Goal: Complete application form: Complete application form

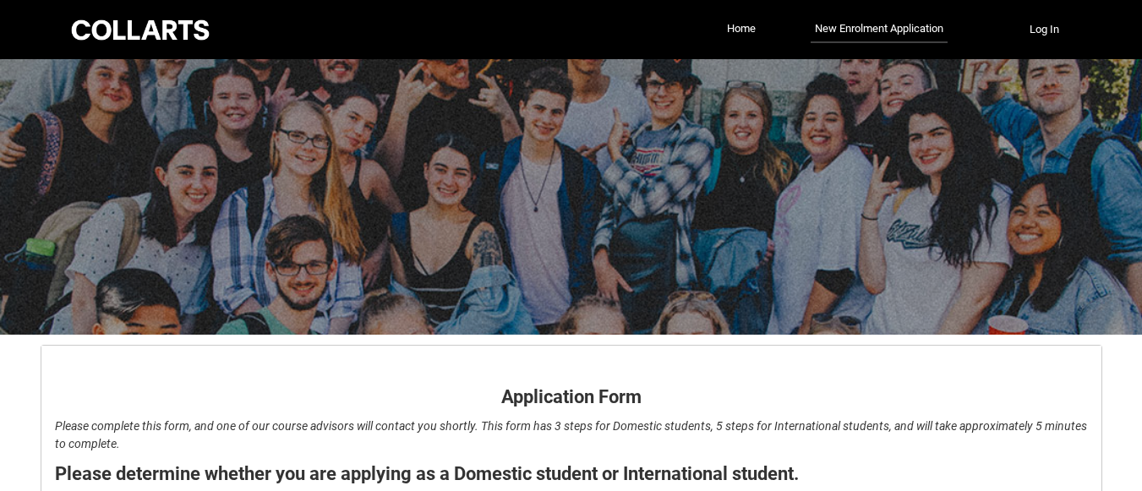
click at [1141, 344] on div "Skip to Main Content Collarts Education Community Home New Enrolment Applicatio…" at bounding box center [571, 359] width 1142 height 719
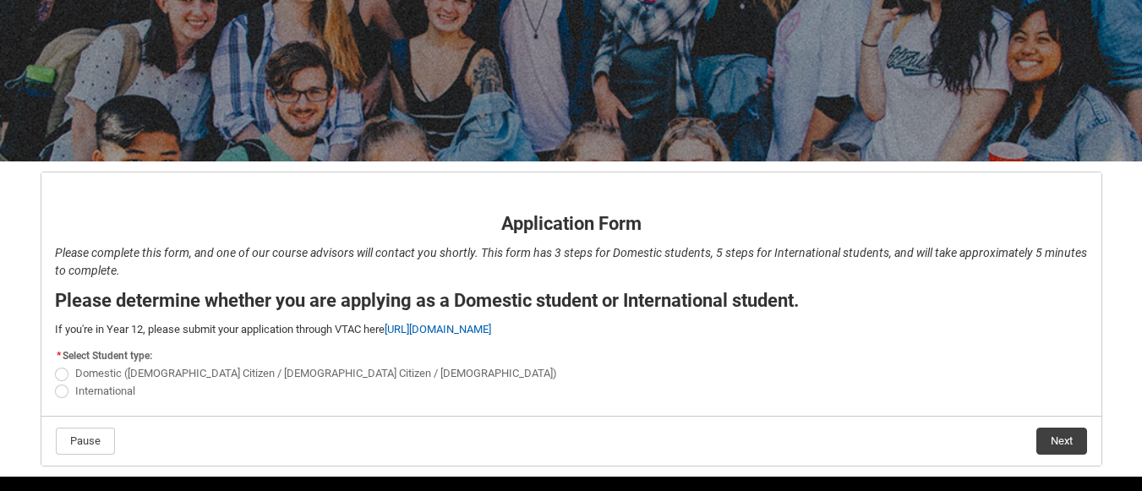
scroll to position [227, 0]
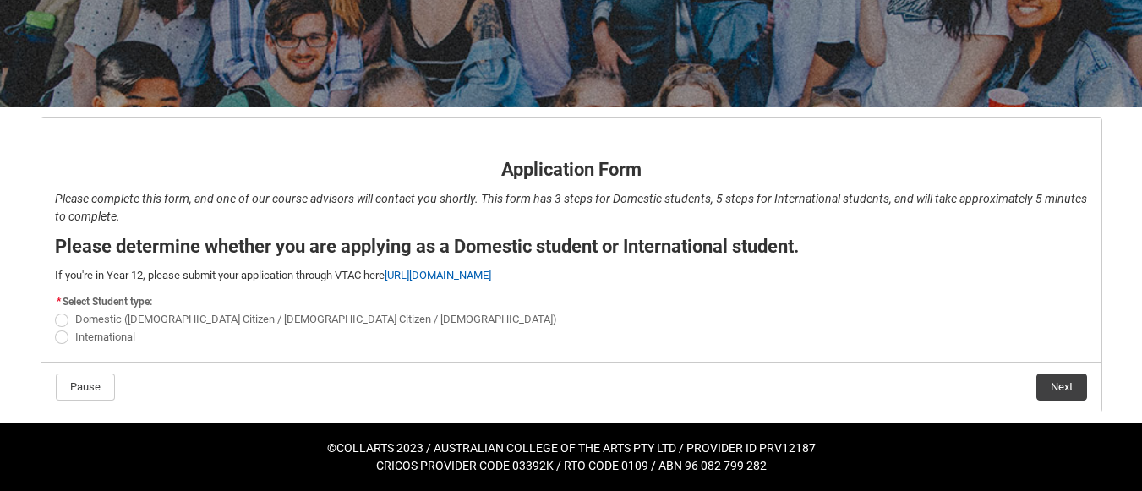
click at [65, 338] on span "REDU_Application_Form_for_Applicant flow" at bounding box center [62, 338] width 14 height 14
click at [55, 328] on input "International" at bounding box center [54, 327] width 1 height 1
radio input "true"
click at [1060, 380] on button "Next" at bounding box center [1062, 387] width 51 height 27
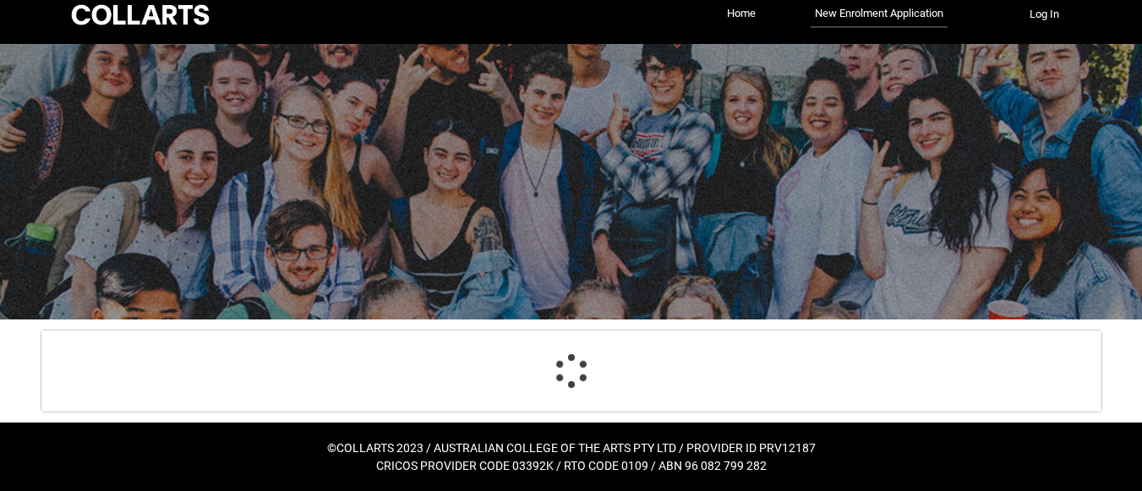
scroll to position [15, 0]
select select "choice_No"
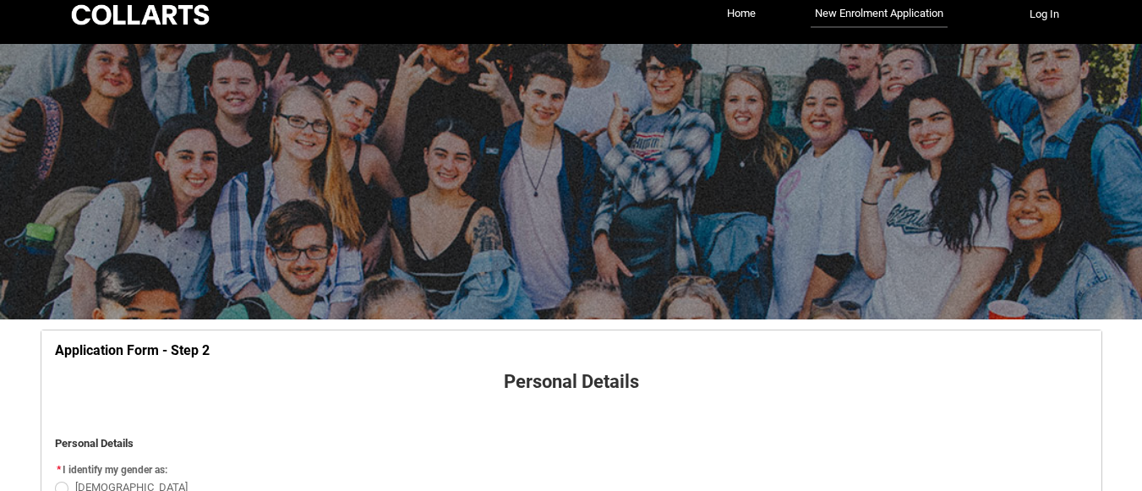
scroll to position [177, 0]
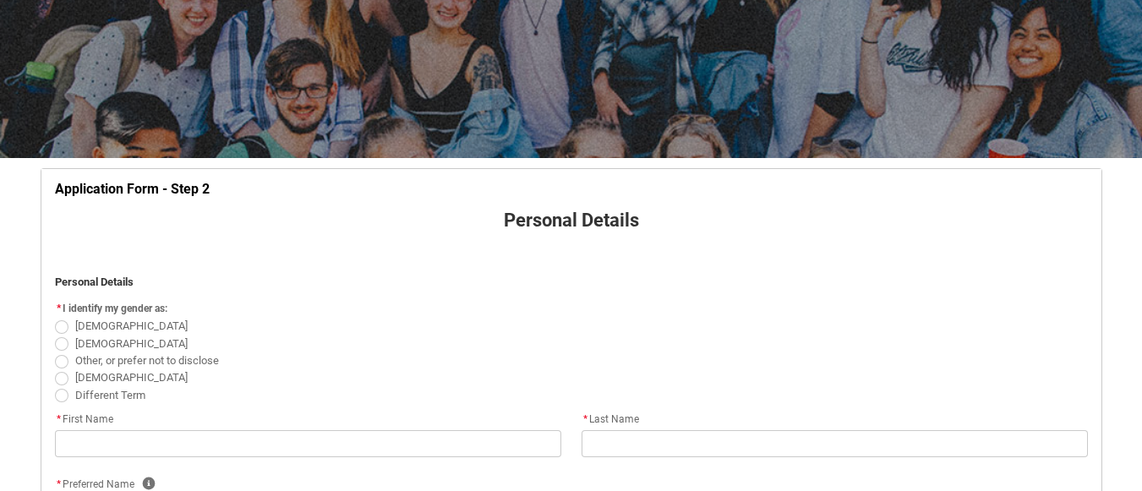
click at [58, 346] on span "REDU_Application_Form_for_Applicant flow" at bounding box center [62, 344] width 14 height 14
click at [55, 335] on input "Male" at bounding box center [54, 334] width 1 height 1
radio input "true"
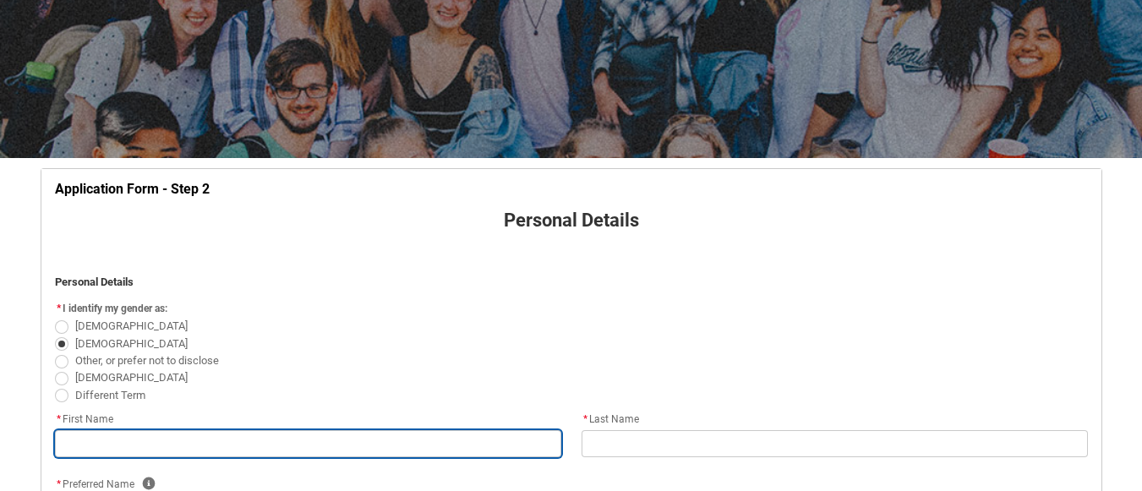
click at [377, 438] on input "REDU_Application_Form_for_Applicant flow" at bounding box center [308, 443] width 506 height 27
type lightning-primitive-input-simple "d"
type input "d"
type lightning-primitive-input-simple "da"
type input "da"
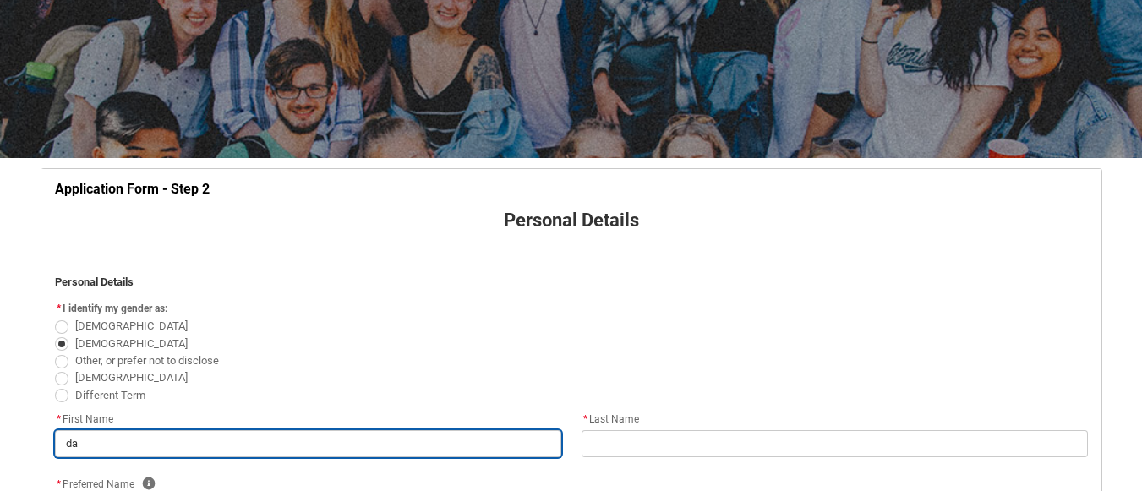
type lightning-primitive-input-simple "dan"
type input "dan"
type lightning-primitive-input-simple "dani"
type input "dani"
type lightning-primitive-input-simple "danie"
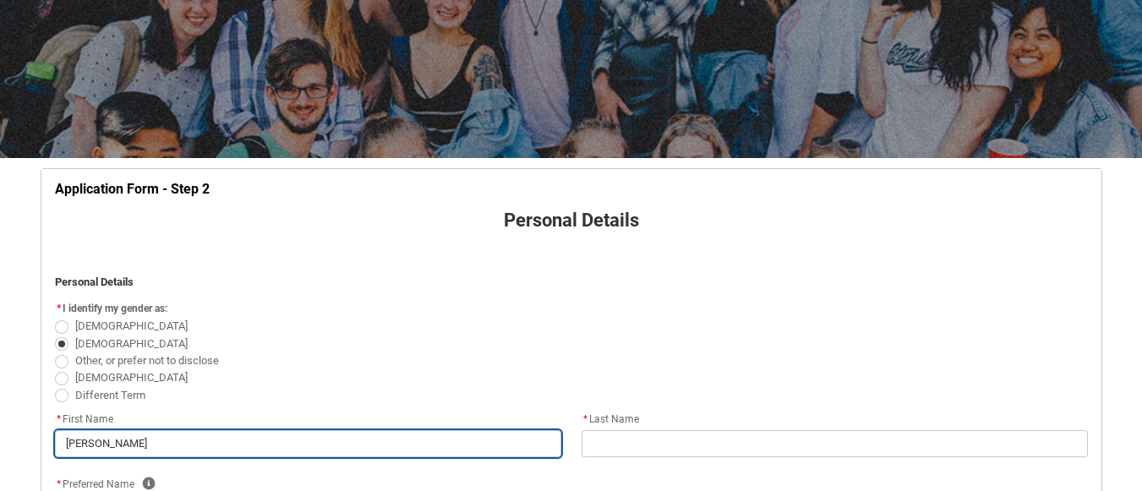
type input "danie"
type lightning-primitive-input-simple "daniel"
type input "daniel"
type lightning-primitive-input-simple "daniel"
type input "daniel"
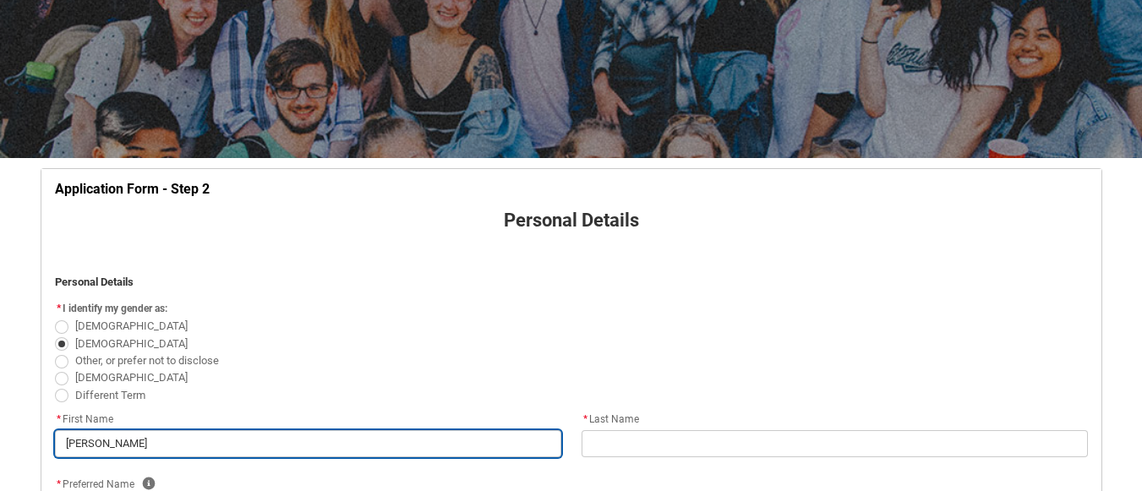
type lightning-primitive-input-simple "daniel k"
type input "daniel k"
type lightning-primitive-input-simple "daniel ki"
type input "daniel ki"
type lightning-primitive-input-simple "daniel kip"
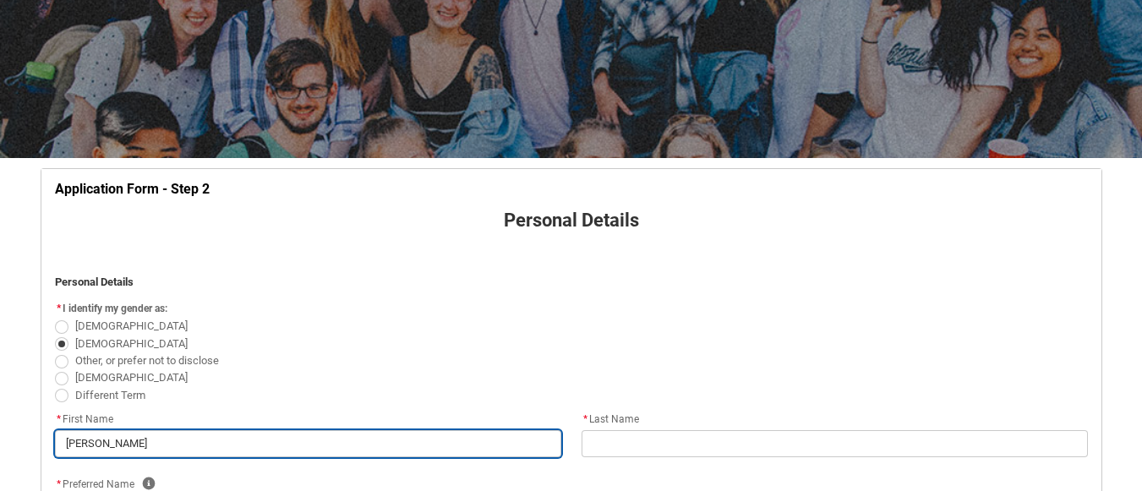
type input "daniel kip"
type lightning-primitive-input-simple "daniel kipk"
type input "daniel kipk"
type lightning-primitive-input-simple "daniel kipko"
type input "daniel kipko"
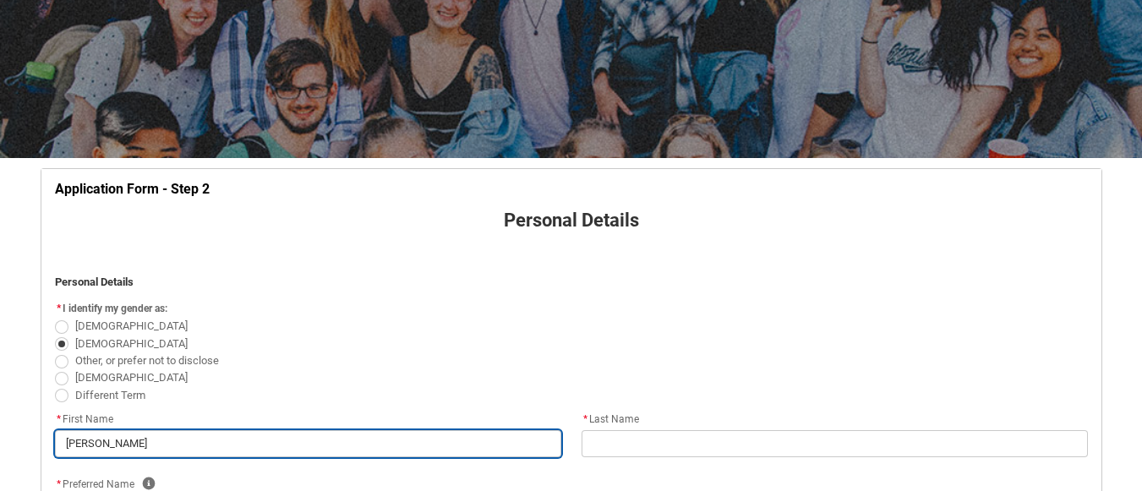
type lightning-primitive-input-simple "daniel kipkos"
type input "daniel kipkos"
type lightning-primitive-input-simple "daniel kipkosg"
type input "daniel kipkosg"
type lightning-primitive-input-simple "daniel kipkosge"
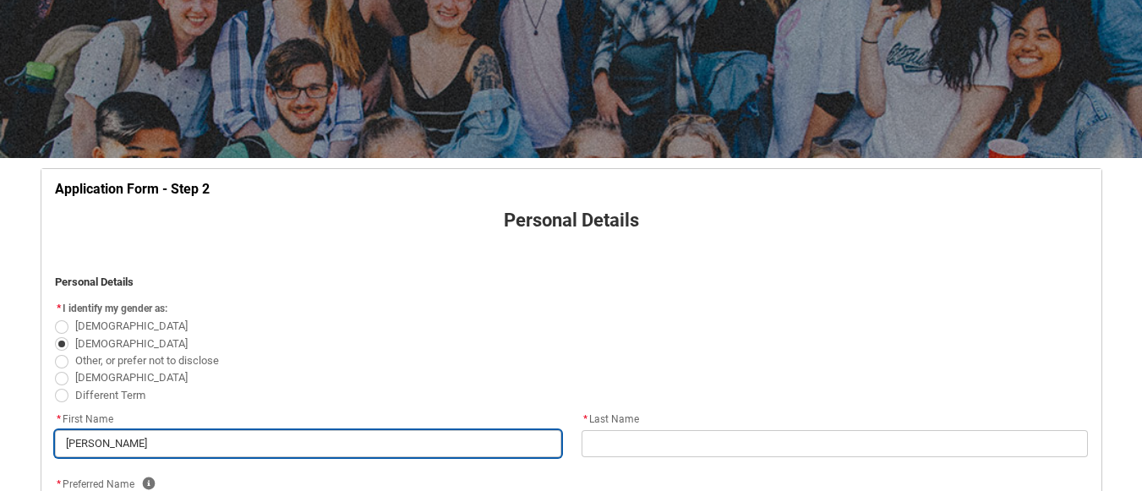
type input "daniel kipkosge"
type lightning-primitive-input-simple "daniel kipkosgei"
type input "daniel kipkosgei"
type lightning-primitive-input-simple "daniel kipkosge"
type input "daniel kipkosge"
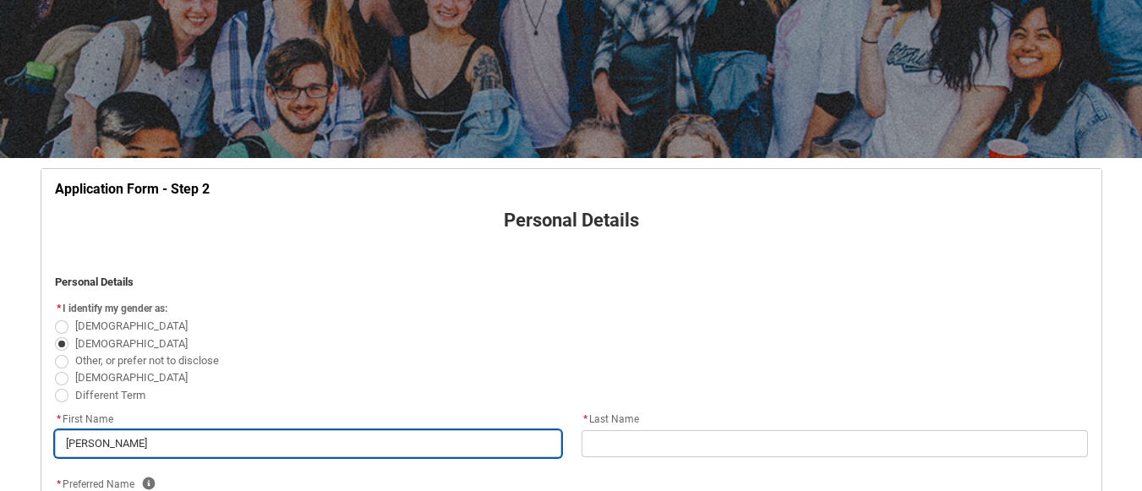
type lightning-primitive-input-simple "daniel kipkosg"
type input "daniel kipkosg"
type lightning-primitive-input-simple "daniel kipkos"
type input "daniel kipkos"
type lightning-primitive-input-simple "daniel kipko"
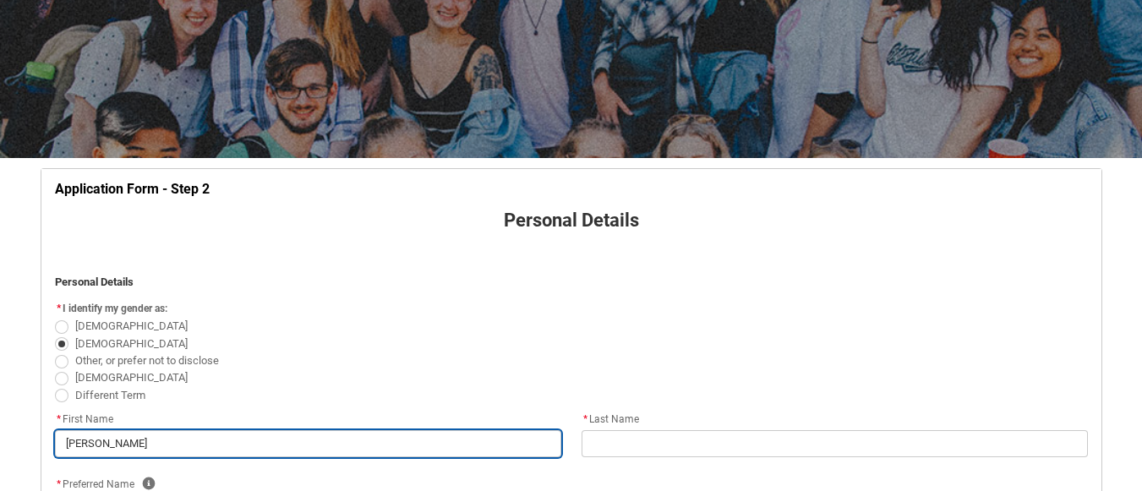
type input "daniel kipko"
type lightning-primitive-input-simple "daniel kipk"
type input "daniel kipk"
type lightning-primitive-input-simple "daniel kip"
type input "daniel kip"
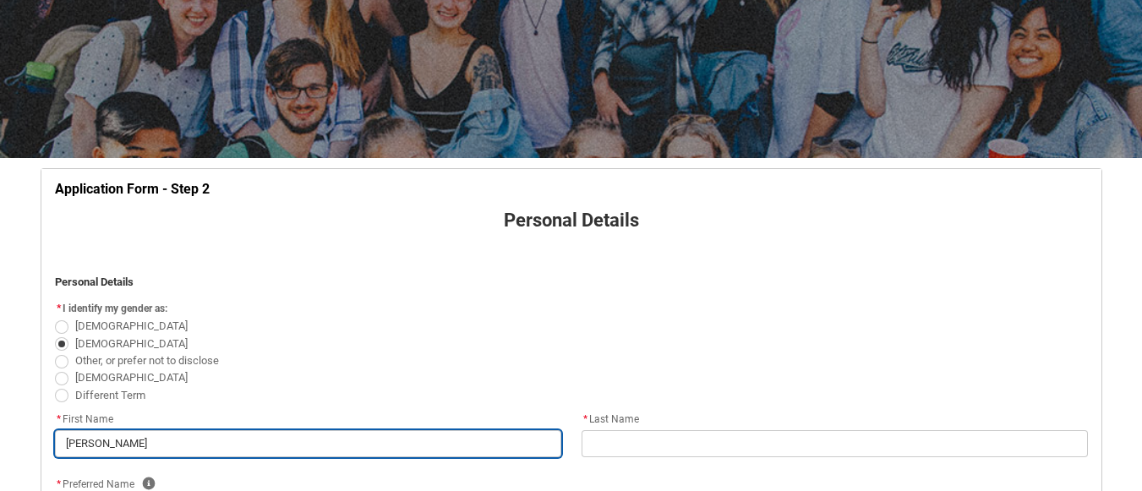
type lightning-primitive-input-simple "daniel ki"
type input "daniel ki"
type lightning-primitive-input-simple "daniel k"
type input "daniel k"
type lightning-primitive-input-simple "daniel"
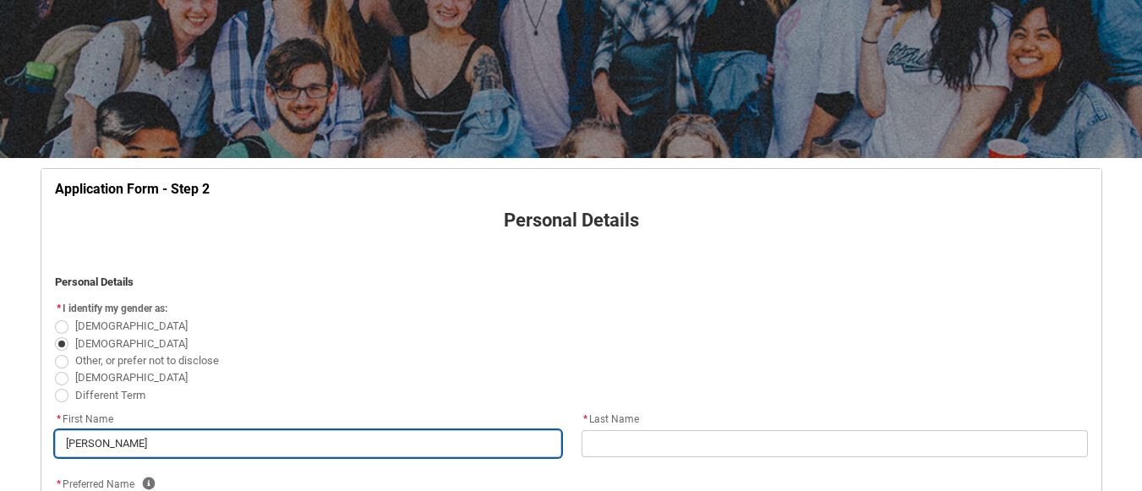
type input "daniel"
type lightning-primitive-input-simple "daniel"
type input "daniel"
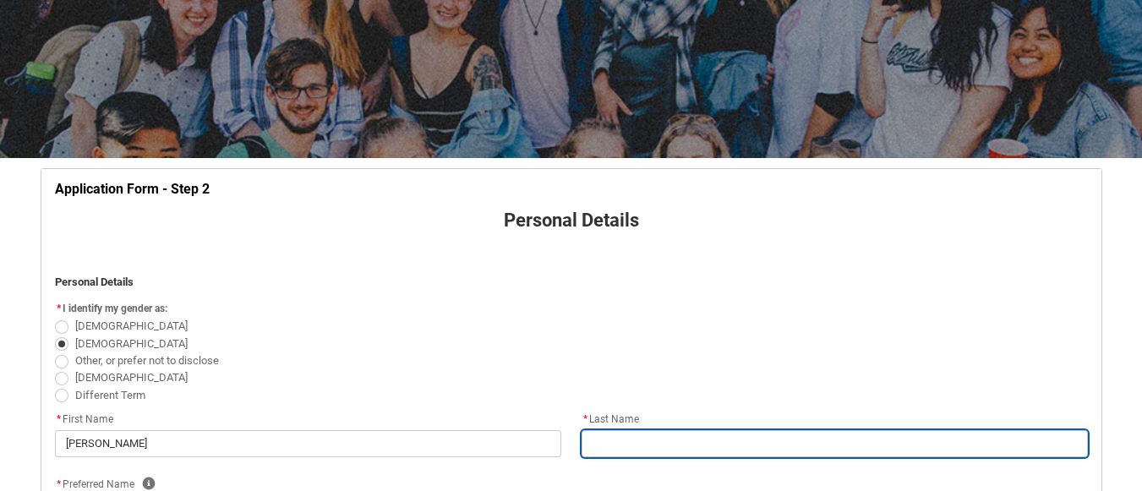
click at [652, 445] on input "REDU_Application_Form_for_Applicant flow" at bounding box center [835, 443] width 506 height 27
type lightning-primitive-input-simple "k"
type input "k"
type lightning-primitive-input-simple "ki"
type input "ki"
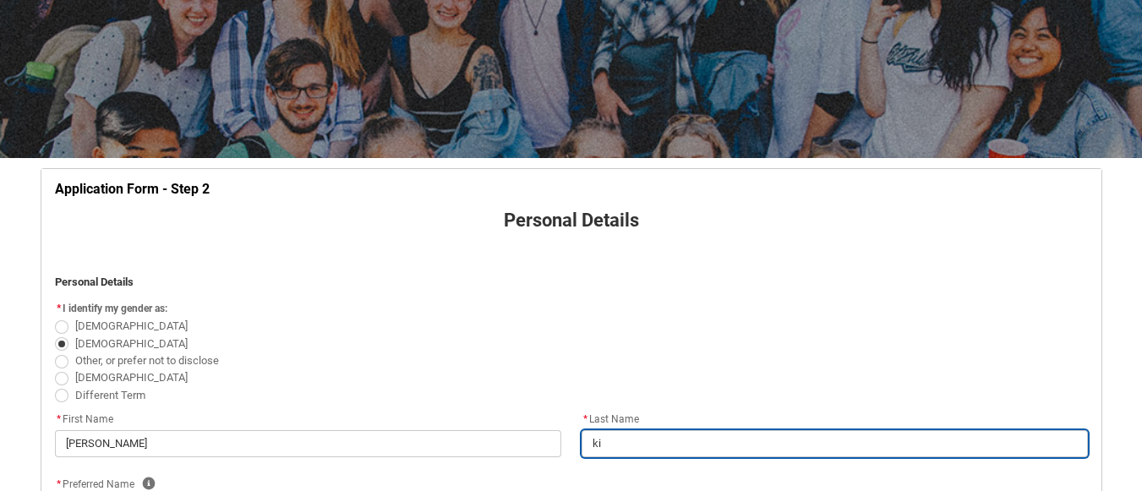
type lightning-primitive-input-simple "kip"
type input "kip"
type lightning-primitive-input-simple "kipk"
type input "kipk"
type lightning-primitive-input-simple "kipko"
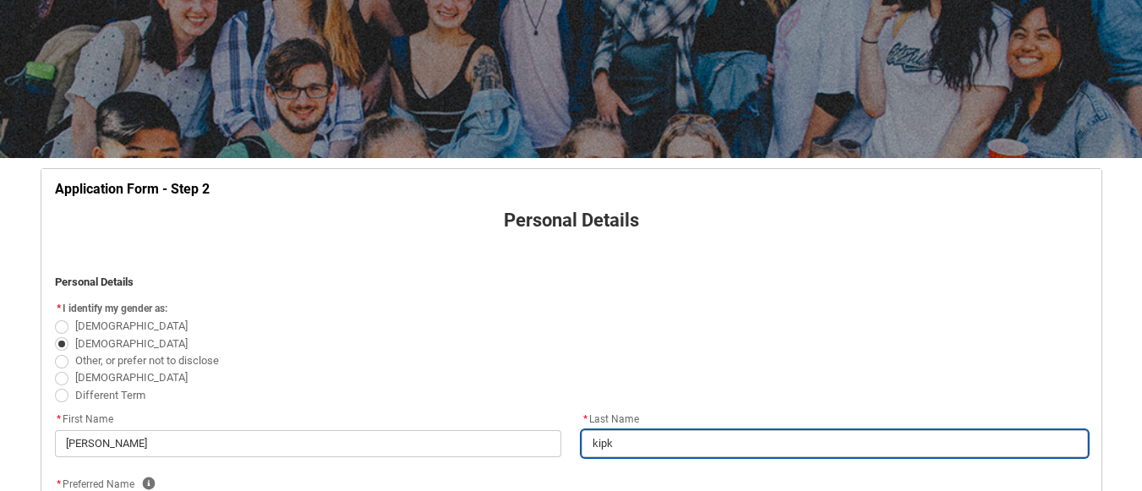
type input "kipko"
type lightning-primitive-input-simple "kipkos"
type input "kipkos"
type lightning-primitive-input-simple "kipkosg"
type input "kipkosg"
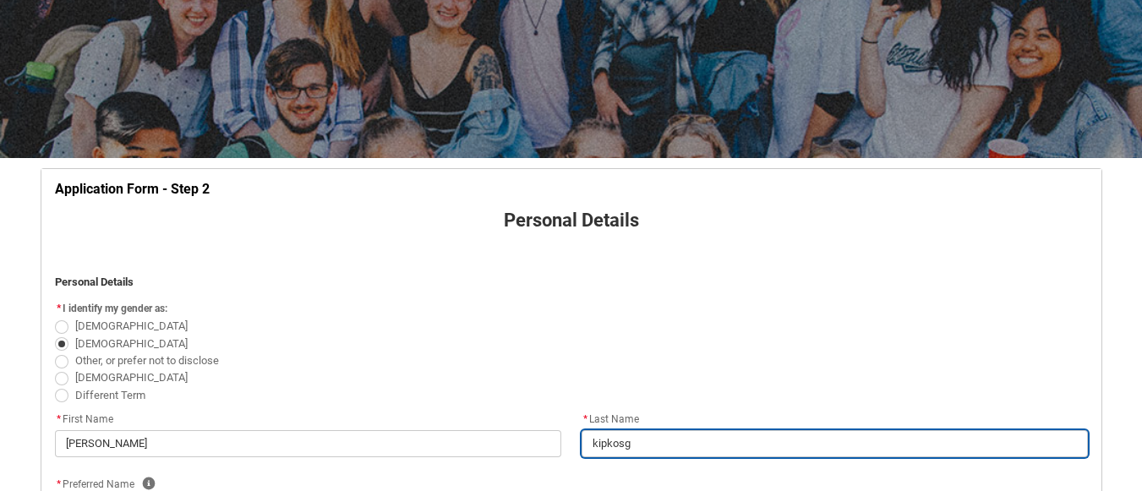
type lightning-primitive-input-simple "kipkosge"
type input "kipkosge"
type lightning-primitive-input-simple "kipkosgei"
type input "kipkosgei"
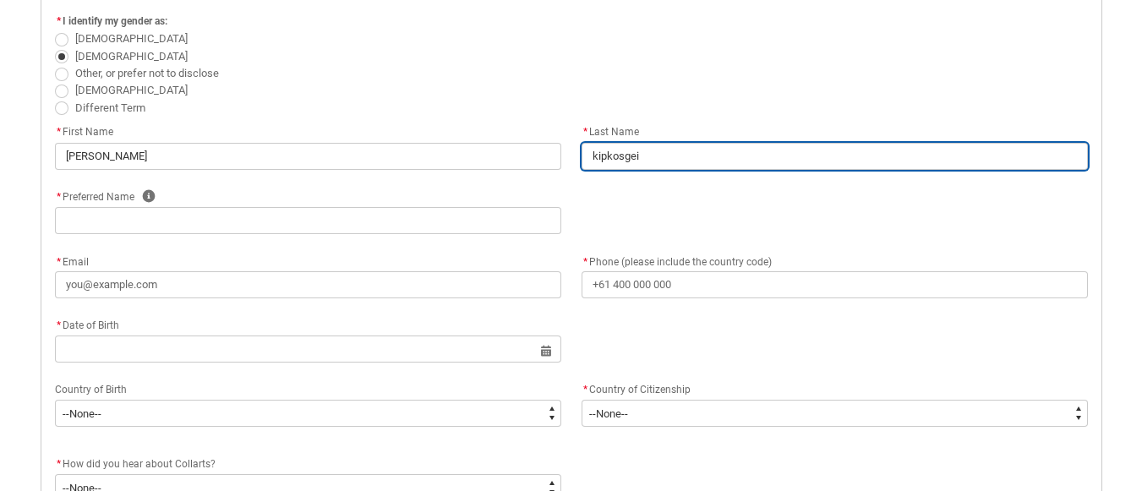
scroll to position [481, 0]
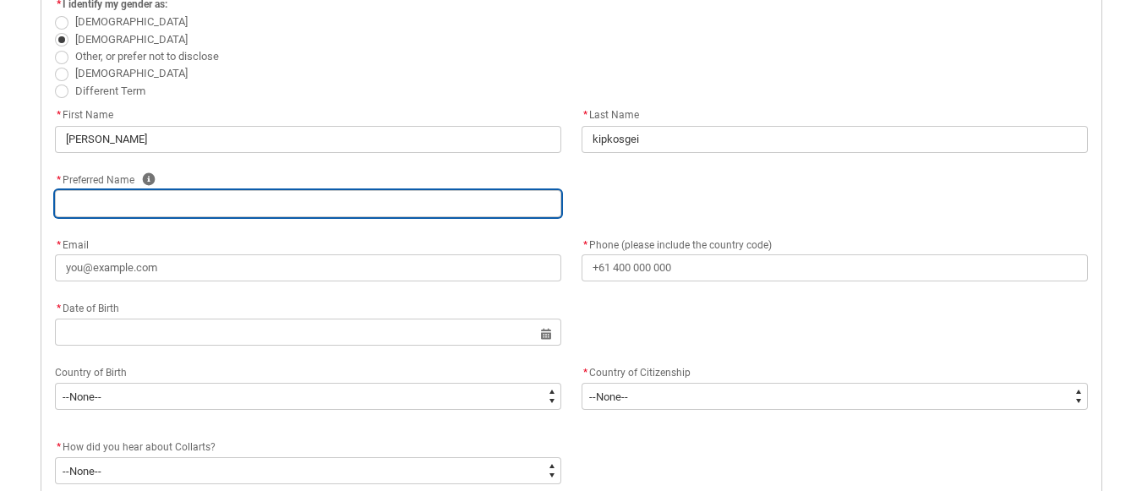
click at [253, 216] on input "REDU_Application_Form_for_Applicant flow" at bounding box center [308, 203] width 506 height 27
type lightning-primitive-input-simple "D"
type input "D"
type lightning-primitive-input-simple "DA"
type input "DA"
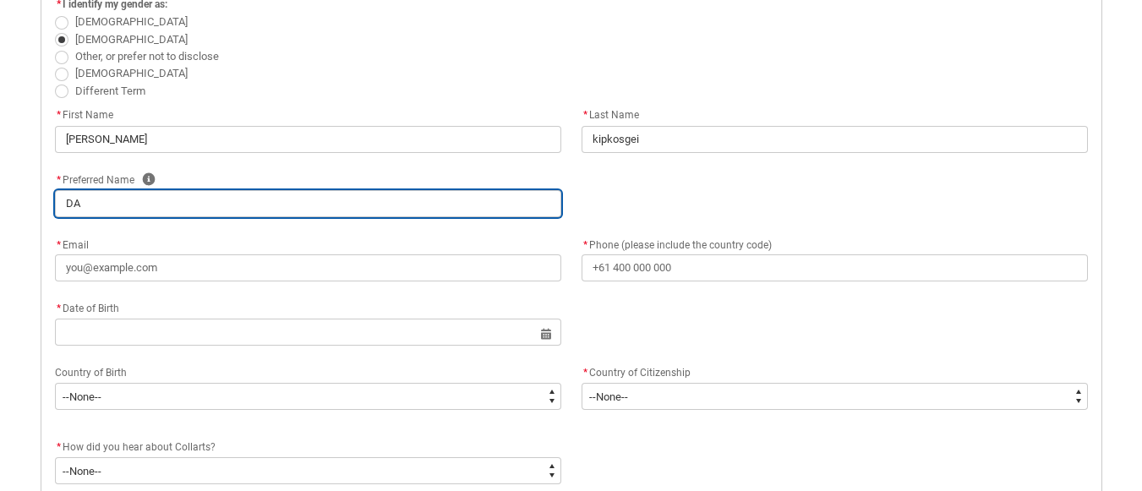
type lightning-primitive-input-simple "DAN"
type input "DAN"
type lightning-primitive-input-simple "DANI"
type input "DANI"
type lightning-primitive-input-simple "DANIE"
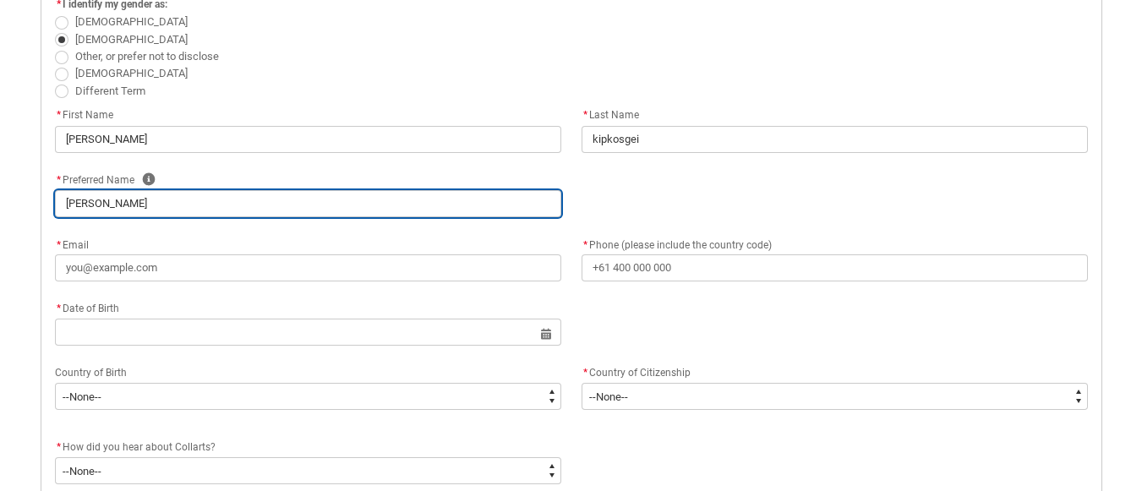
type input "DANIE"
type lightning-primitive-input-simple "DANIEL"
type input "DANIEL"
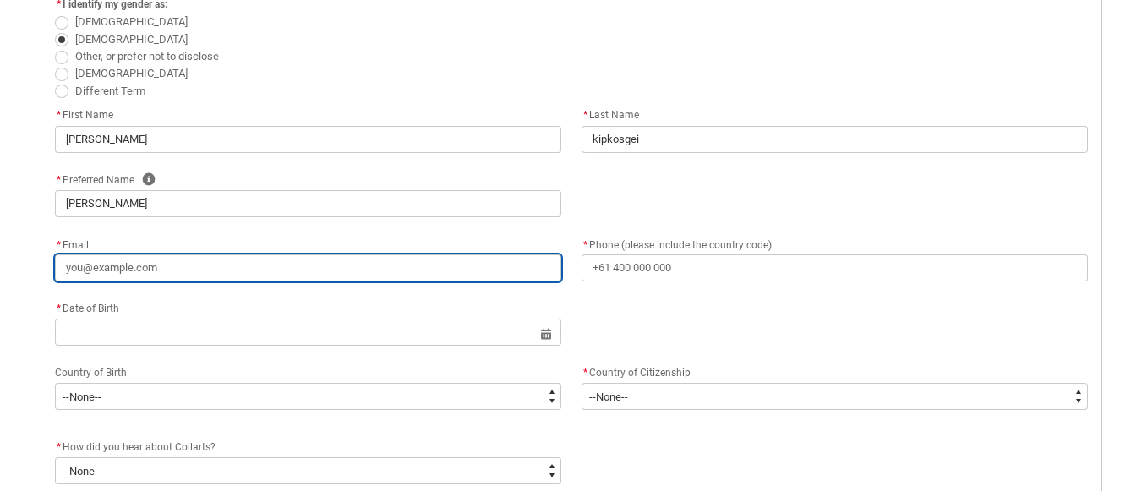
click at [164, 260] on input "* Email" at bounding box center [308, 267] width 506 height 27
type lightning-primitive-input-simple "K"
type input "K"
type lightning-primitive-input-simple "KI"
type input "KI"
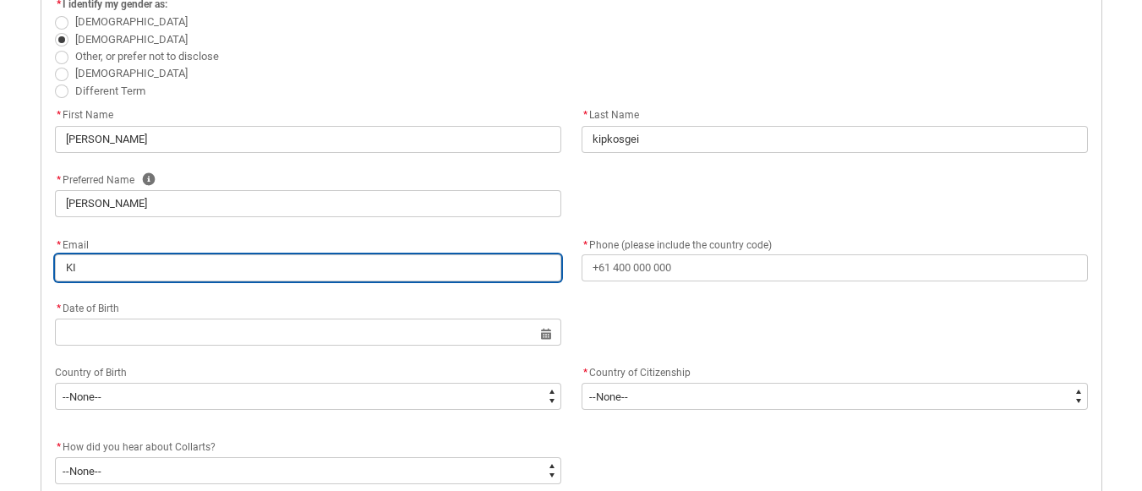
type lightning-primitive-input-simple "K"
type input "K"
type lightning-primitive-input-simple "k"
type input "k"
type lightning-primitive-input-simple "ki"
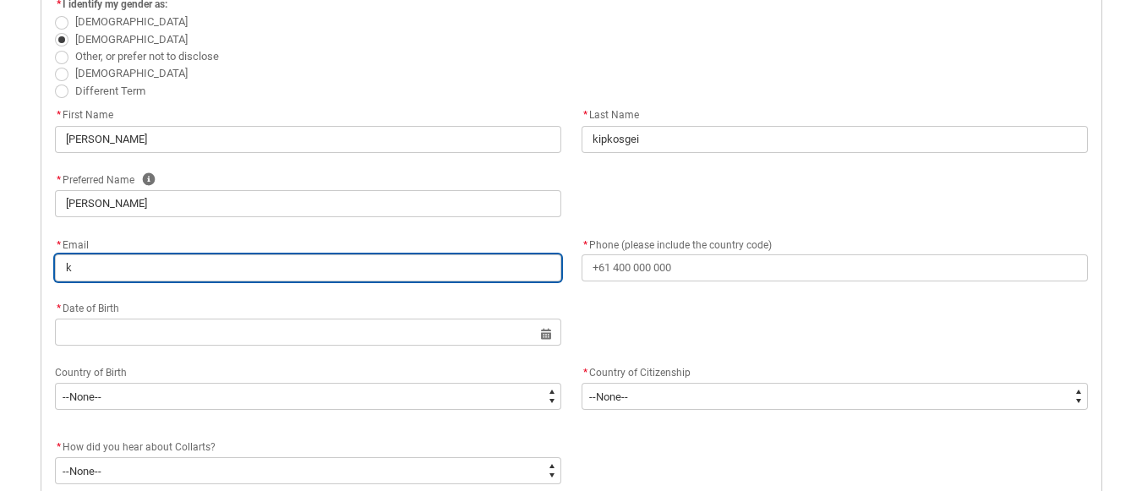
type input "ki"
type lightning-primitive-input-simple "kip"
type input "kip"
type lightning-primitive-input-simple "kipk"
type input "kipk"
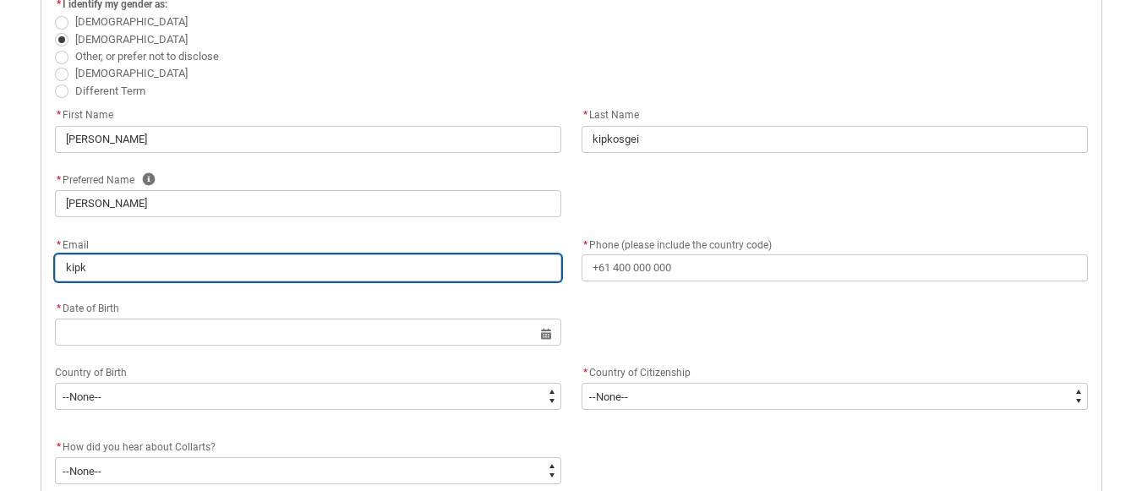
type lightning-primitive-input-simple "kipko"
type input "kipko"
type lightning-primitive-input-simple "kipkos"
type input "kipkos"
type lightning-primitive-input-simple "kipkosg"
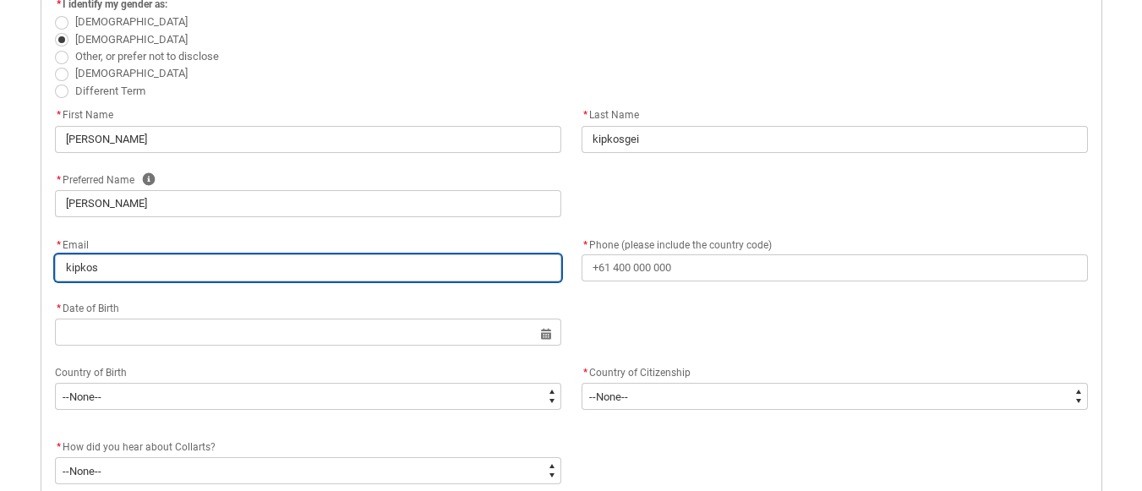
type input "kipkosg"
type lightning-primitive-input-simple "kipkosge"
type input "kipkosge"
type lightning-primitive-input-simple "kipkosgei"
type input "kipkosgei"
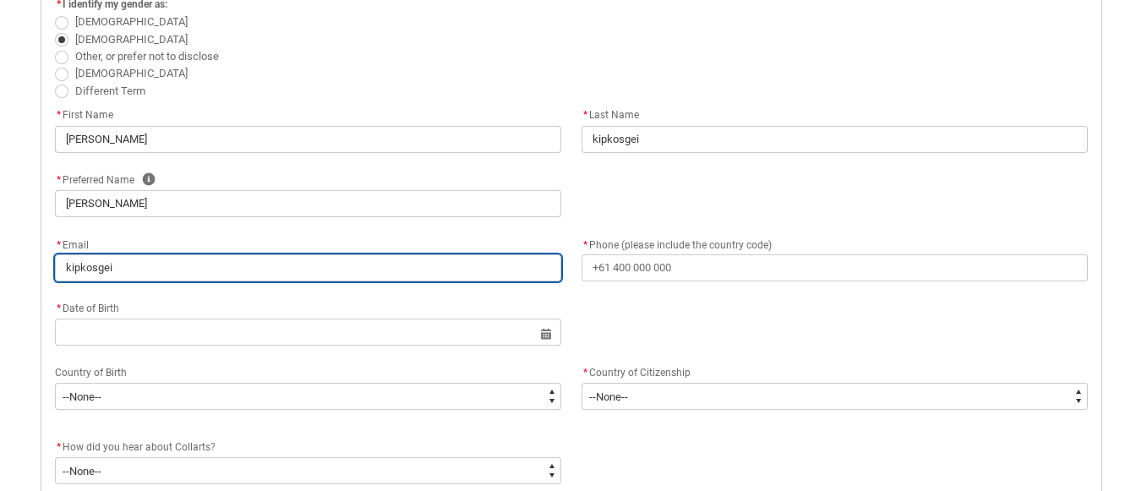
type lightning-primitive-input-simple "kipkosgeid"
type input "kipkosgeid"
type lightning-primitive-input-simple "kipkosgeida"
type input "kipkosgeida"
type lightning-primitive-input-simple "kipkosgeidan"
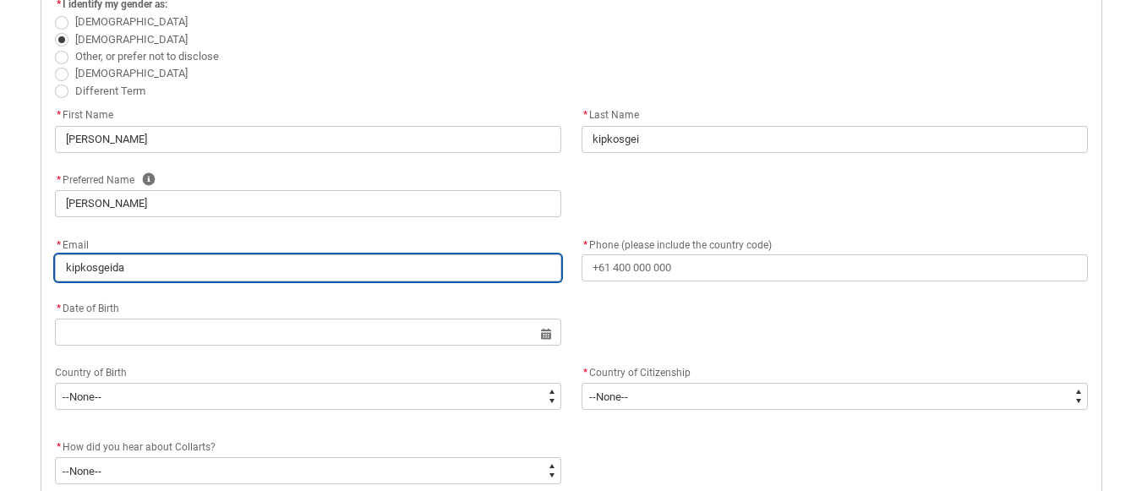
type input "kipkosgeidan"
type lightning-primitive-input-simple "kipkosgeidan@"
type input "kipkosgeidan@"
type lightning-primitive-input-simple "kipkosgeidan@g"
type input "kipkosgeidan@g"
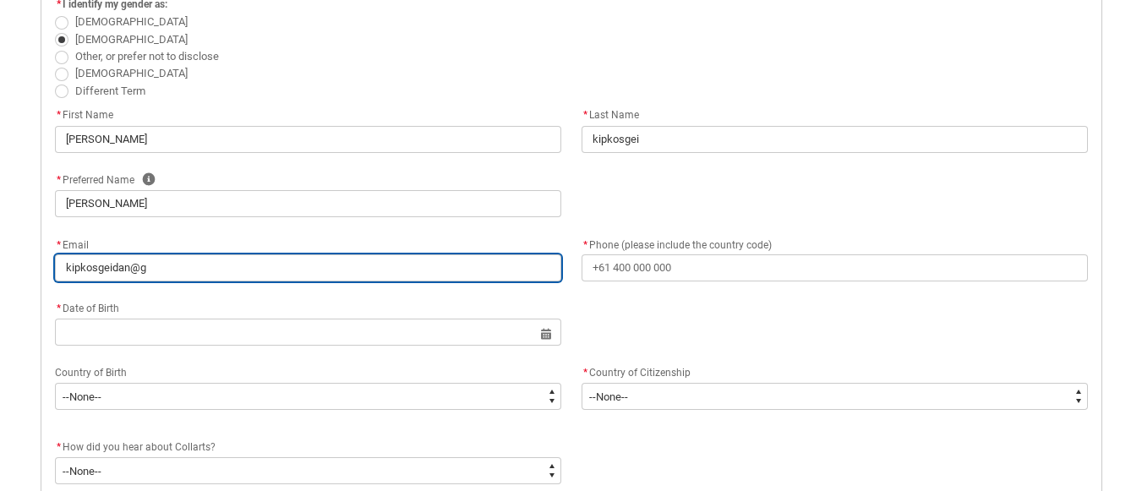
type lightning-primitive-input-simple "kipkosgeidan@gm"
type input "kipkosgeidan@gm"
type lightning-primitive-input-simple "kipkosgeidan@gma"
type input "kipkosgeidan@gma"
type lightning-primitive-input-simple "kipkosgeidan@gmal"
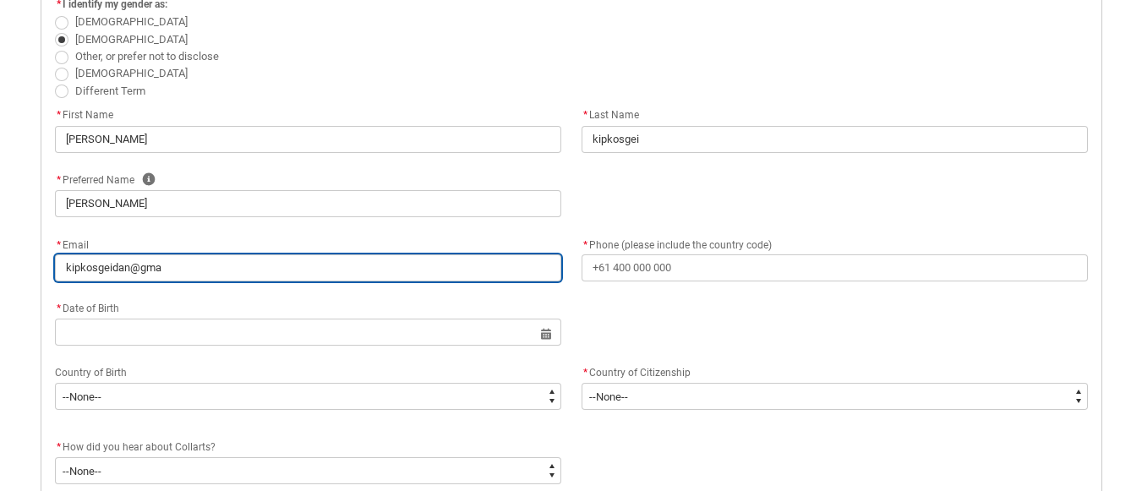
type input "kipkosgeidan@gmal"
type lightning-primitive-input-simple "kipkosgeidan@gmal."
type input "kipkosgeidan@gmal."
type lightning-primitive-input-simple "kipkosgeidan@gmal.c"
type input "kipkosgeidan@gmal.c"
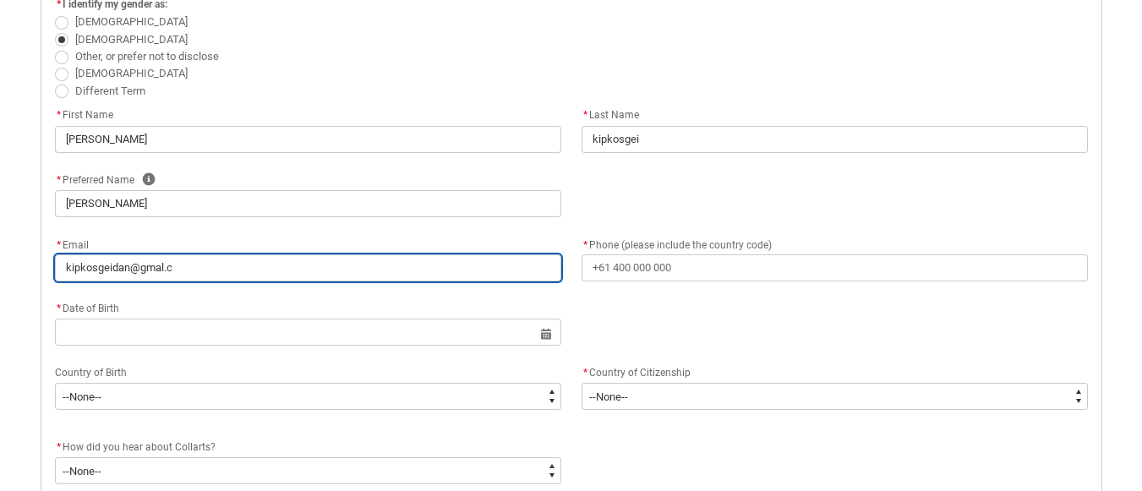
type lightning-primitive-input-simple "kipkosgeidan@gmal.co"
type input "kipkosgeidan@gmal.co"
type lightning-primitive-input-simple "kipkosgeidan@gmal.com"
type input "kipkosgeidan@gmal.com"
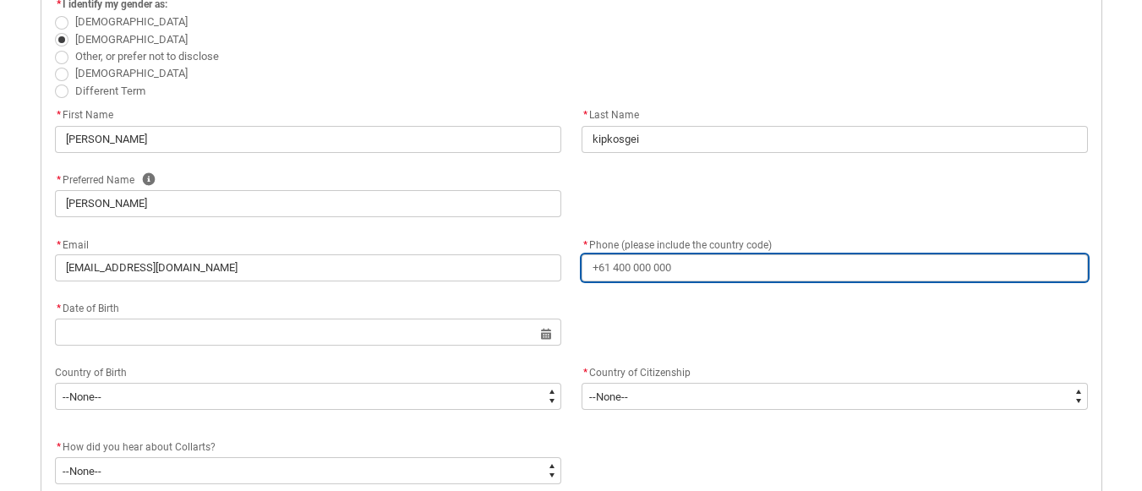
click at [697, 269] on input "* Phone (please include the country code)" at bounding box center [835, 267] width 506 height 27
type lightning-primitive-input-simple "+"
type input "+"
type lightning-primitive-input-simple "+2"
type input "+2"
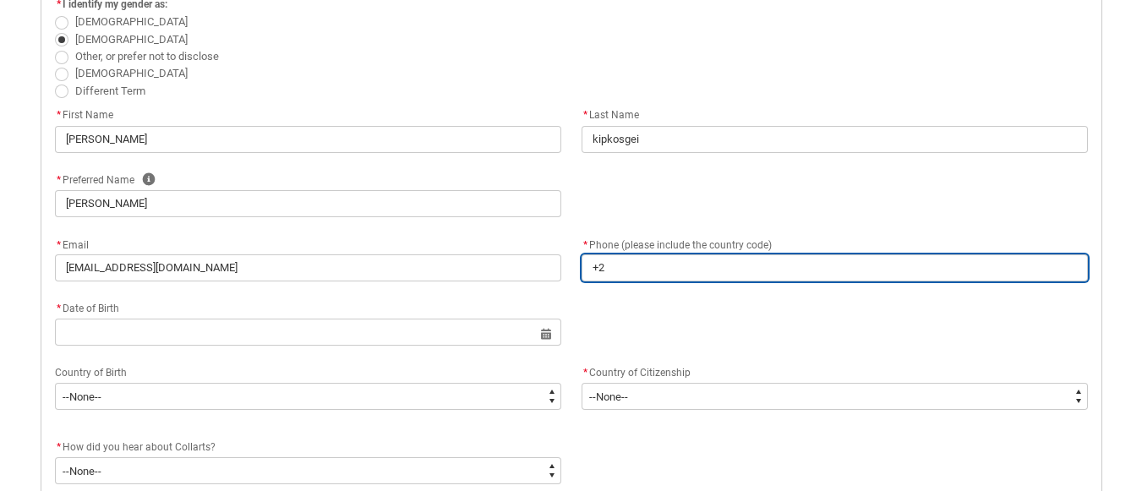
type lightning-primitive-input-simple "+25"
type input "+25"
type lightning-primitive-input-simple "+254"
type input "+254"
type lightning-primitive-input-simple "+2547"
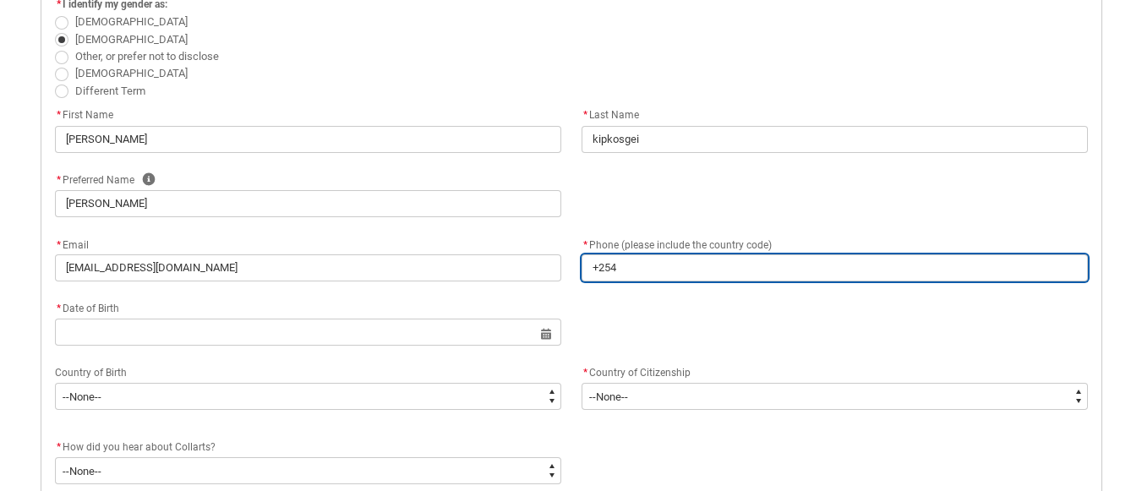
type input "+2547"
type lightning-primitive-input-simple "+25472"
type input "+25472"
type lightning-primitive-input-simple "+254724"
type input "+254724"
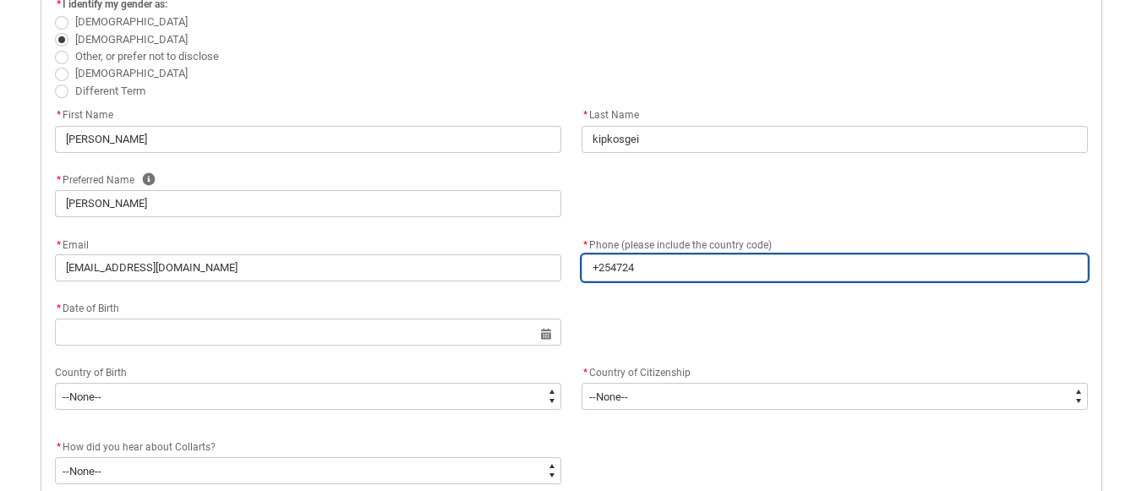
type lightning-primitive-input-simple "+2547248"
type input "+2547248"
type lightning-primitive-input-simple "+25472488"
type input "+25472488"
type lightning-primitive-input-simple "+254724889"
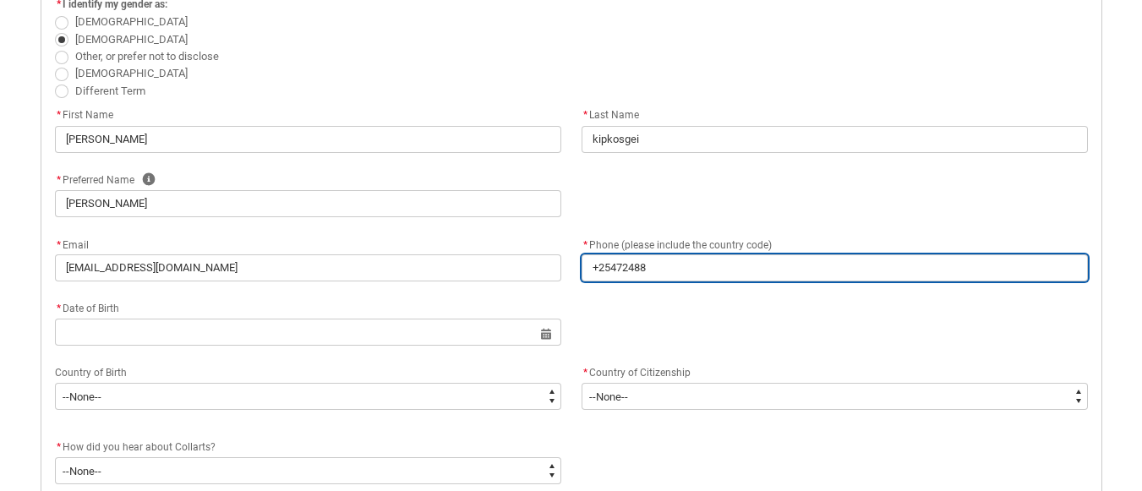
type input "+254724889"
type lightning-primitive-input-simple "+2547248892"
type input "+2547248892"
type lightning-primitive-input-simple "+25472488920"
type input "+25472488920"
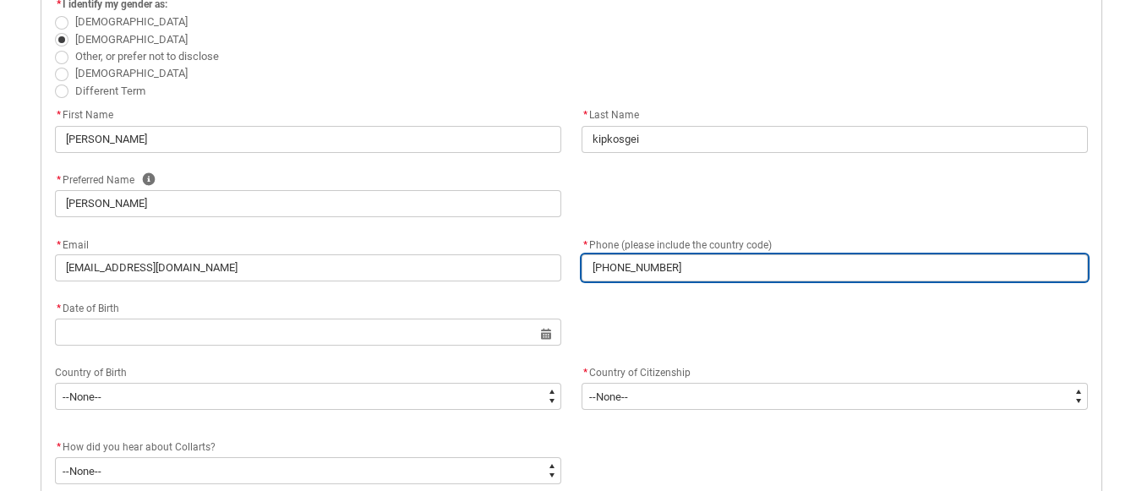
type lightning-primitive-input-simple "+254724889200"
type input "+254724889200"
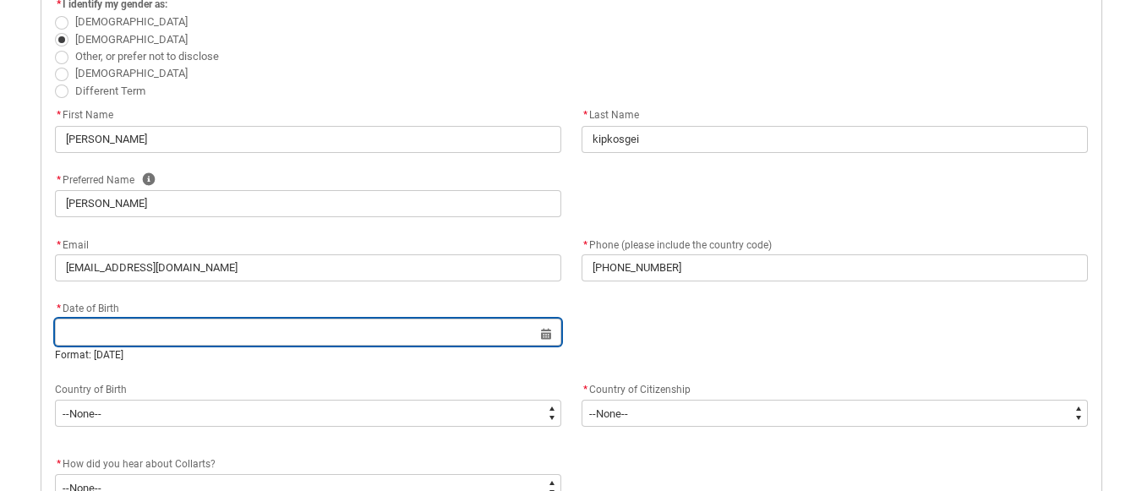
click at [337, 332] on input "REDU_Application_Form_for_Applicant flow" at bounding box center [308, 332] width 506 height 27
select select "2025"
type input "27 may 1993"
type lightning-datepicker "1993-05-27"
type lightning-input "1993-05-27"
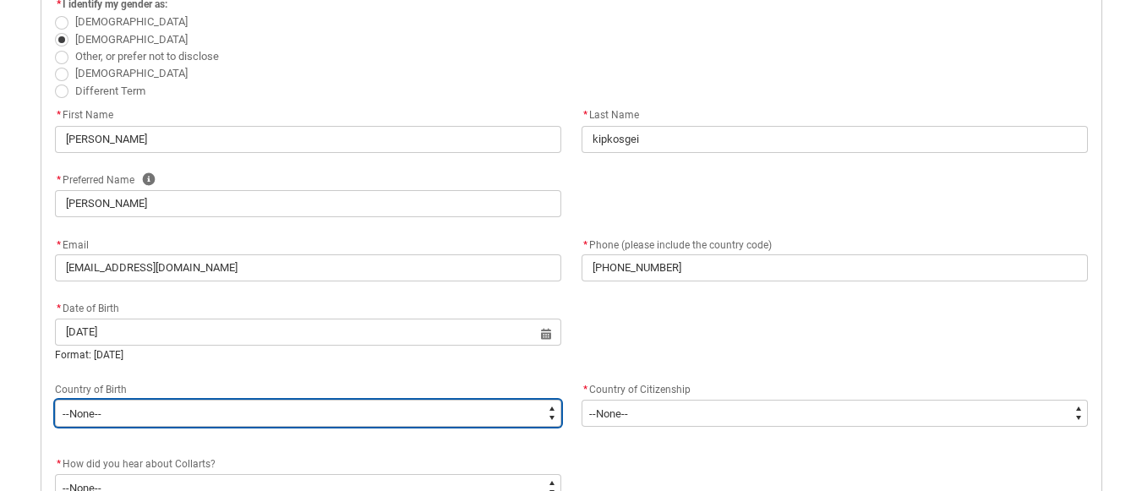
type input "27 May 1993"
click at [352, 410] on select "--None-- 1601 Adelie Land (France) 7201 Afghanistan 2408 Aland Islands 3201 Alb…" at bounding box center [308, 413] width 506 height 27
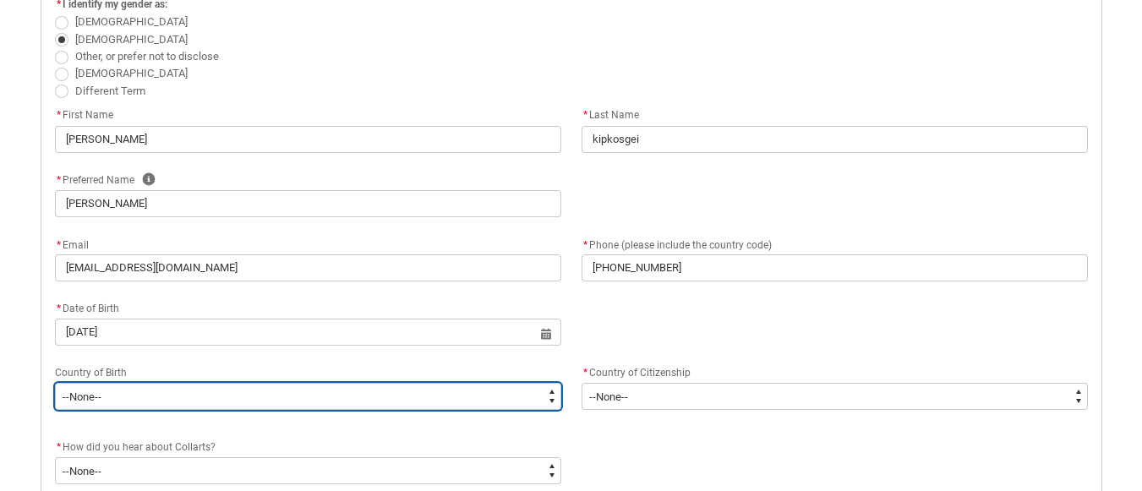
type lightning-select "Birth_Country.9208"
click at [55, 383] on select "--None-- 1601 Adelie Land (France) 7201 Afghanistan 2408 Aland Islands 3201 Alb…" at bounding box center [308, 396] width 506 height 27
select select "Birth_Country.9208"
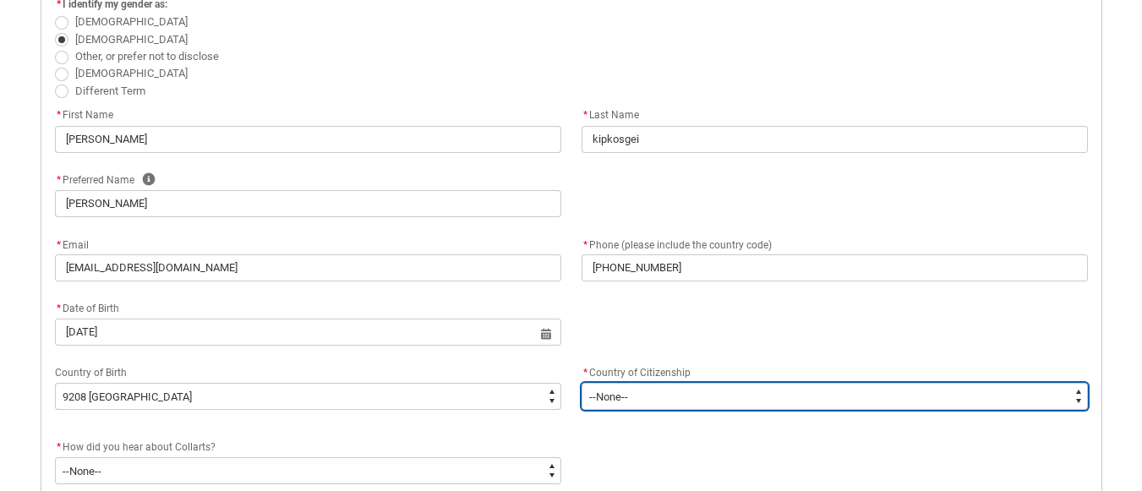
click at [1073, 395] on select "--None-- Afghanistan Åland Islands Albania Algeria American Samoa Andorra Angol…" at bounding box center [835, 396] width 506 height 27
click at [859, 388] on select "--None-- Afghanistan Åland Islands Albania Algeria American Samoa Andorra Angol…" at bounding box center [835, 396] width 506 height 27
click at [1077, 392] on select "--None-- Afghanistan Åland Islands Albania Algeria American Samoa Andorra Angol…" at bounding box center [835, 396] width 506 height 27
type lightning-select "Citizenship_Country.Kenya"
click at [582, 383] on select "--None-- Afghanistan Åland Islands Albania Algeria American Samoa Andorra Angol…" at bounding box center [835, 396] width 506 height 27
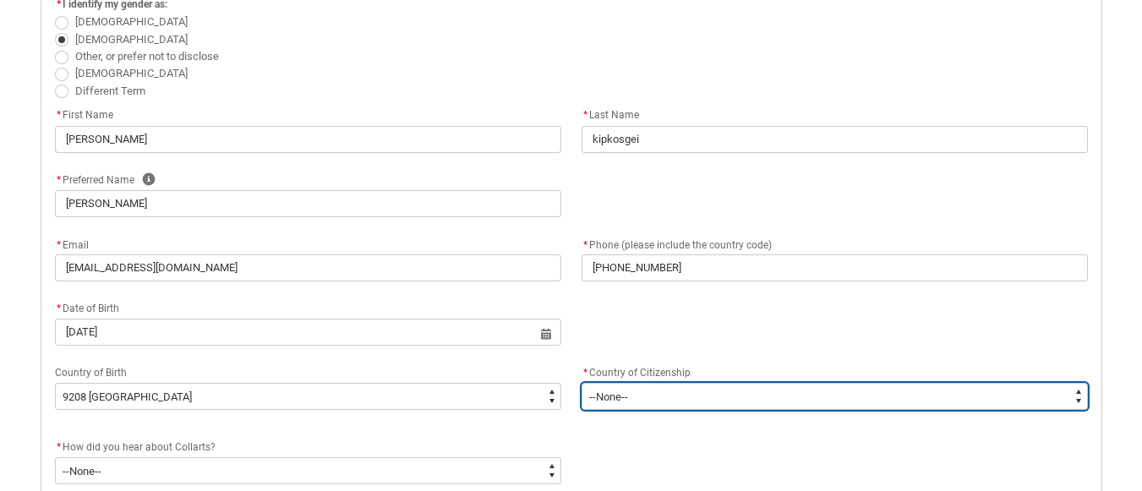
select select "Citizenship_Country.Kenya"
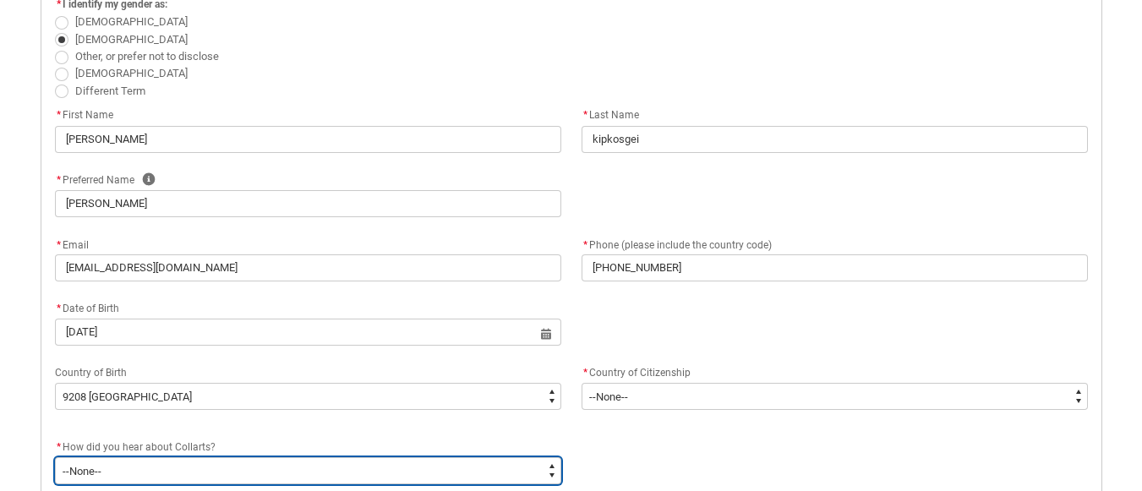
click at [553, 473] on select "--None-- Advertising - Facebook Advertising - Google Advertising - Instagram Ad…" at bounding box center [308, 470] width 506 height 27
type lightning-select "Heard_About_Collarts_Picklist.Advertising - Facebook"
click at [55, 457] on select "--None-- Advertising - Facebook Advertising - Google Advertising - Instagram Ad…" at bounding box center [308, 470] width 506 height 27
select select "Heard_About_Collarts_Picklist.Advertising - Facebook"
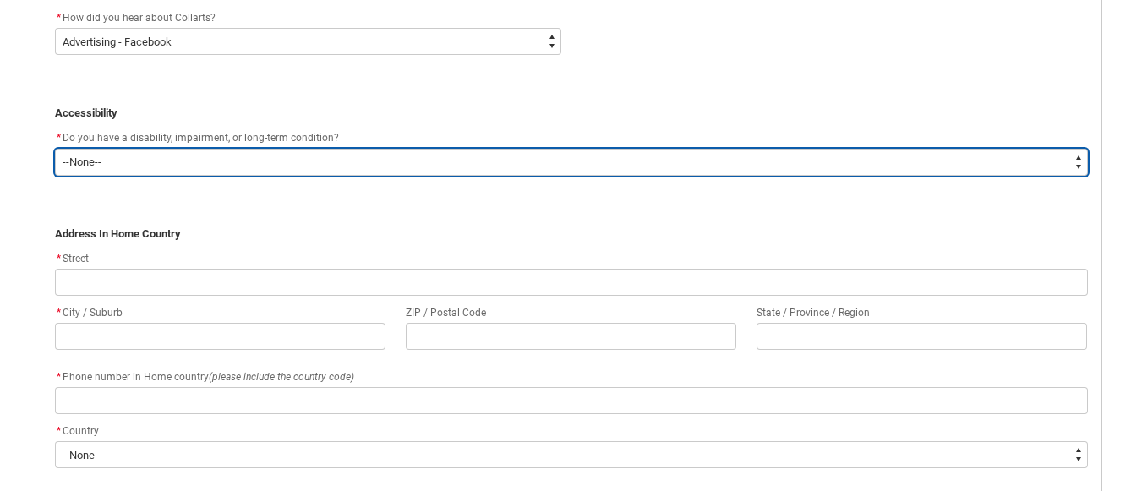
click at [1072, 161] on select "--None-- Yes No" at bounding box center [571, 162] width 1033 height 27
type lightning-select "No_TextChoice"
click at [55, 149] on select "--None-- Yes No" at bounding box center [571, 162] width 1033 height 27
select select "No_TextChoice"
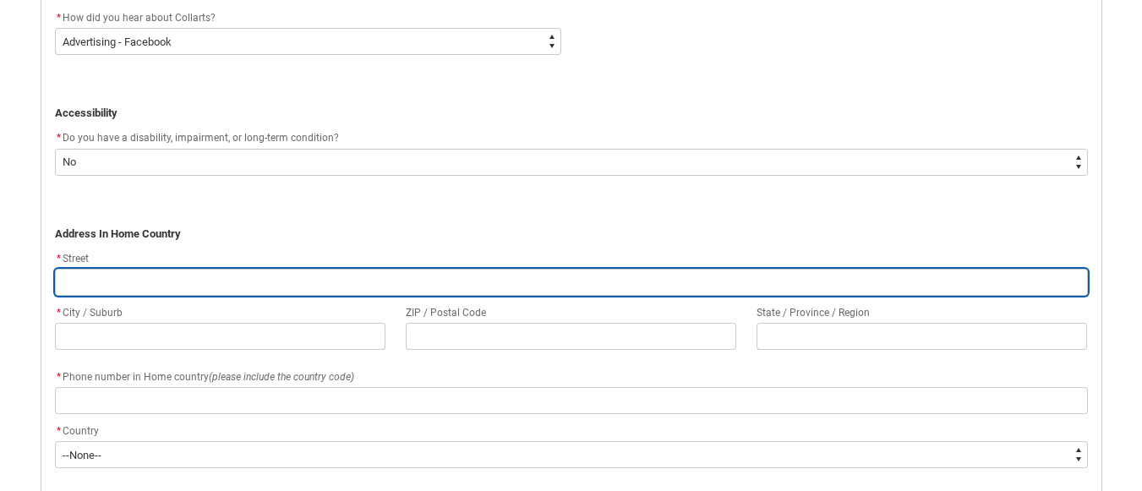
click at [289, 293] on input "REDU_Application_Form_for_Applicant flow" at bounding box center [571, 282] width 1033 height 27
type lightning-primitive-input-simple "n"
type input "n"
type lightning-primitive-input-simple "na"
type input "na"
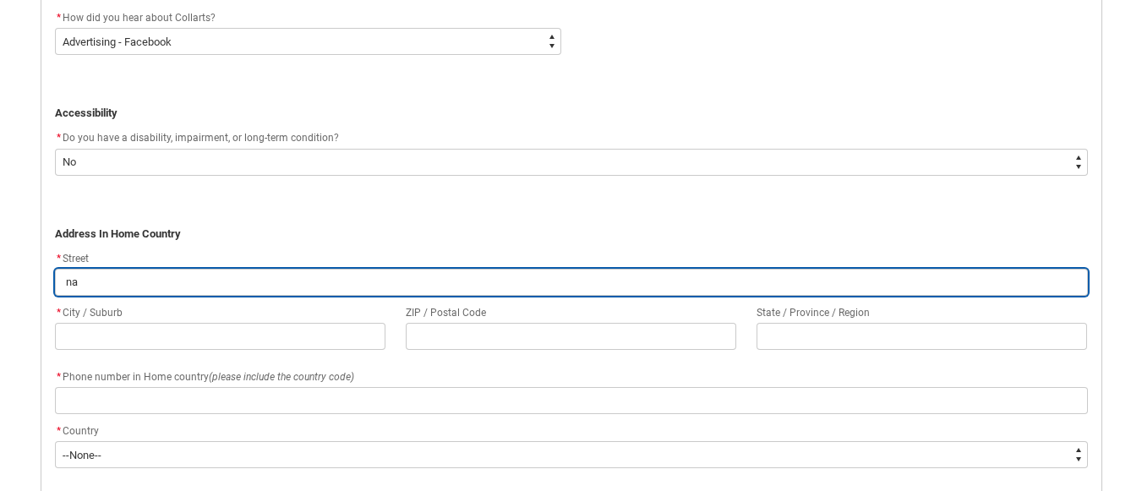
type lightning-primitive-input-simple "nai"
type input "nai"
type lightning-primitive-input-simple "nair"
type input "nair"
type lightning-primitive-input-simple "nairo"
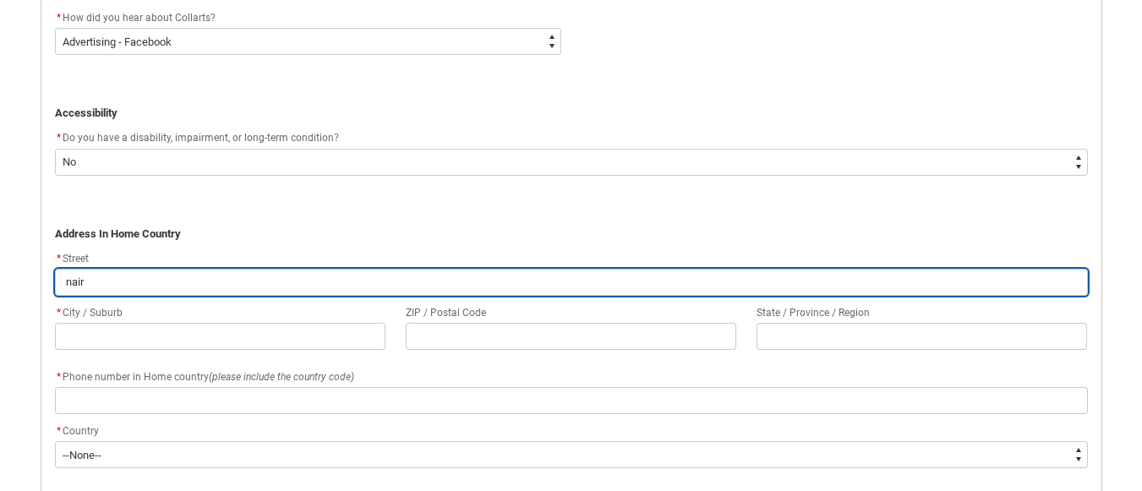
type input "nairo"
type lightning-primitive-input-simple "nairob"
type input "nairob"
type lightning-primitive-input-simple "nairobi"
type input "nairobi"
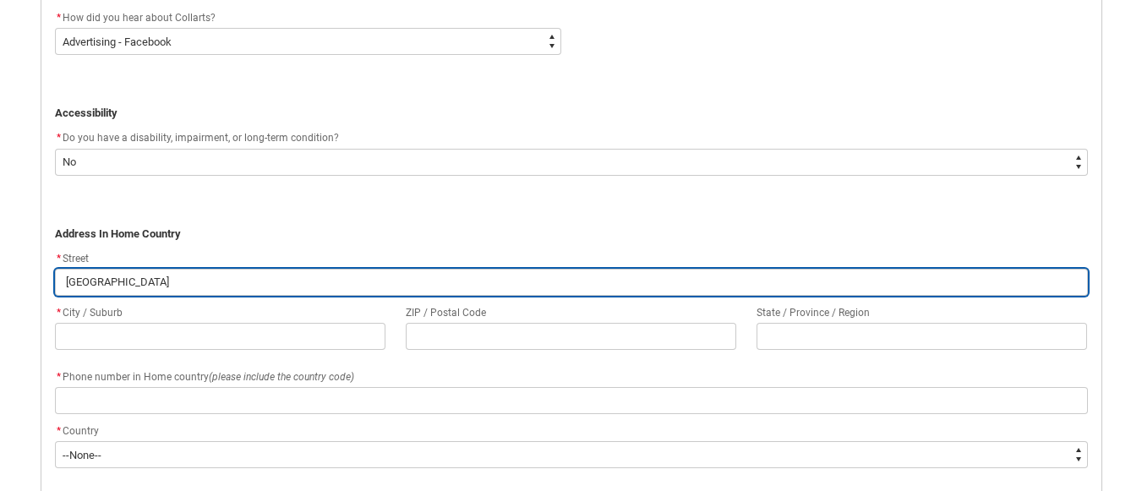
type lightning-primitive-input-simple "nairob"
type input "nairob"
type lightning-primitive-input-simple "nairo"
type input "nairo"
type lightning-primitive-input-simple "nair"
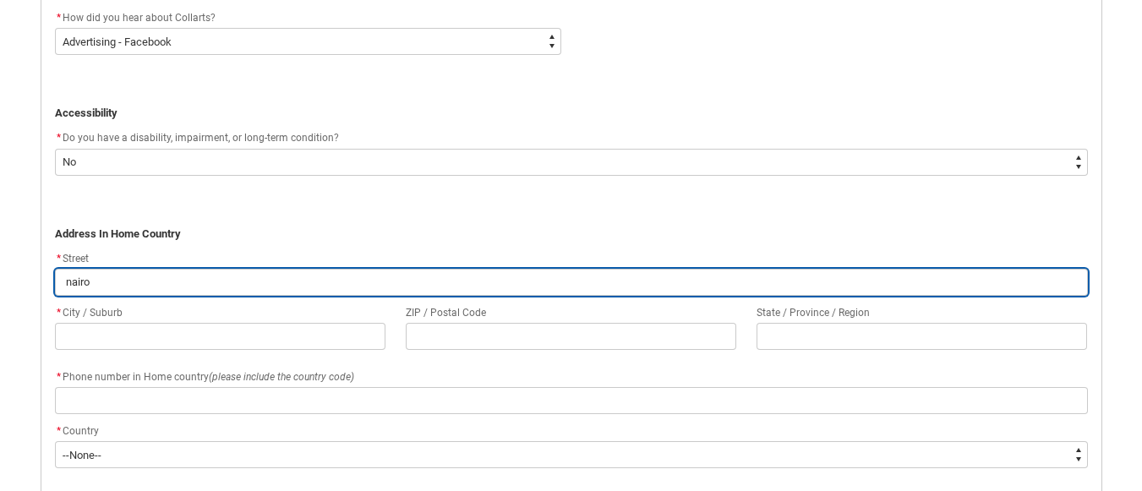
type input "nair"
type lightning-primitive-input-simple "nai"
type input "nai"
type lightning-primitive-input-simple "na"
type input "na"
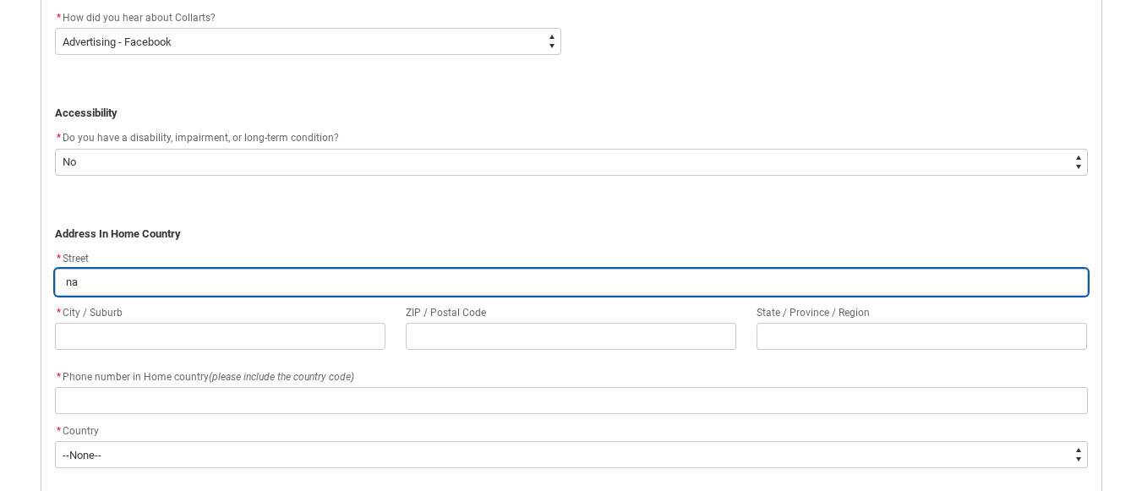
type lightning-primitive-input-simple "n"
type input "n"
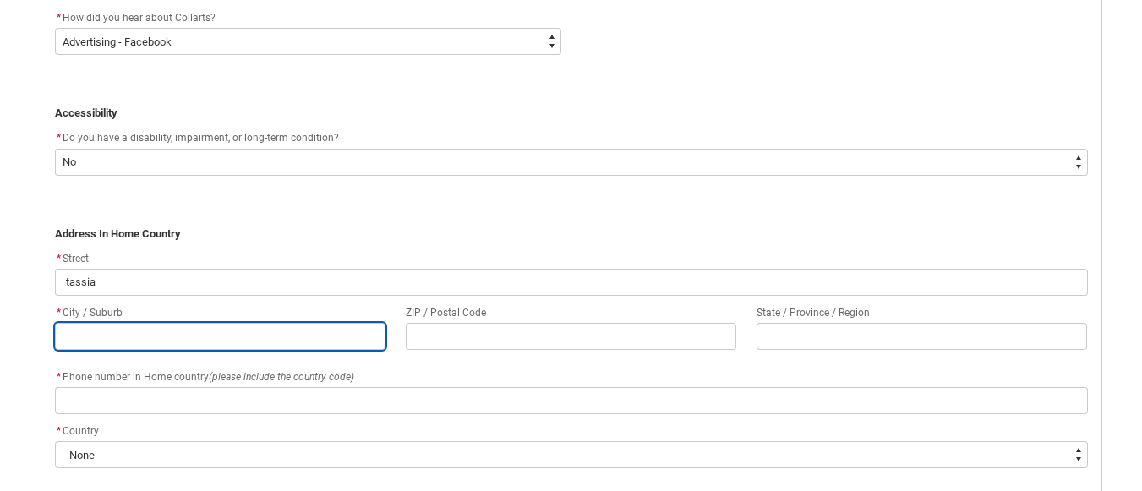
click at [188, 337] on input "REDU_Application_Form_for_Applicant flow" at bounding box center [220, 336] width 331 height 27
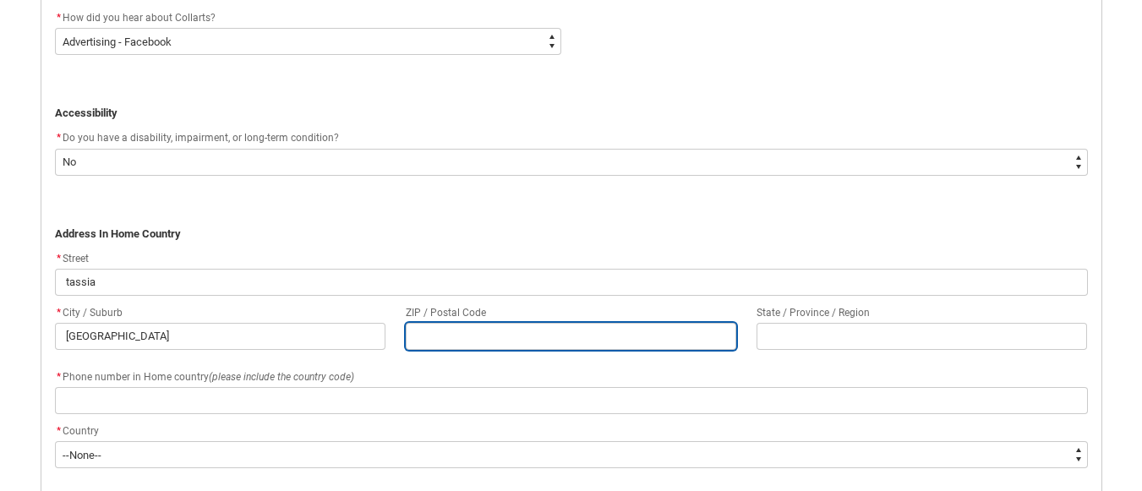
click at [434, 333] on input "REDU_Application_Form_for_Applicant flow" at bounding box center [571, 336] width 331 height 27
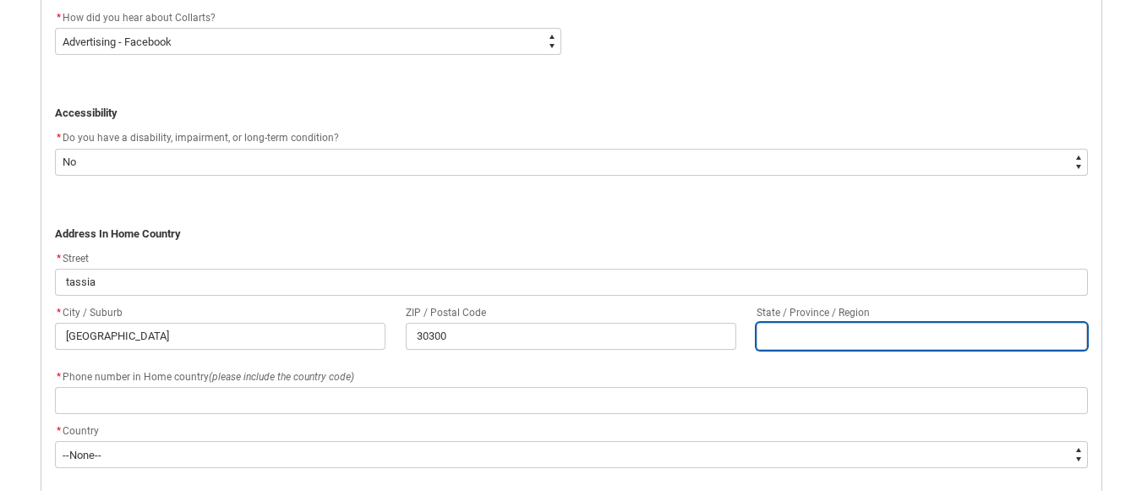
click at [779, 335] on input "REDU_Application_Form_for_Applicant flow" at bounding box center [922, 336] width 331 height 27
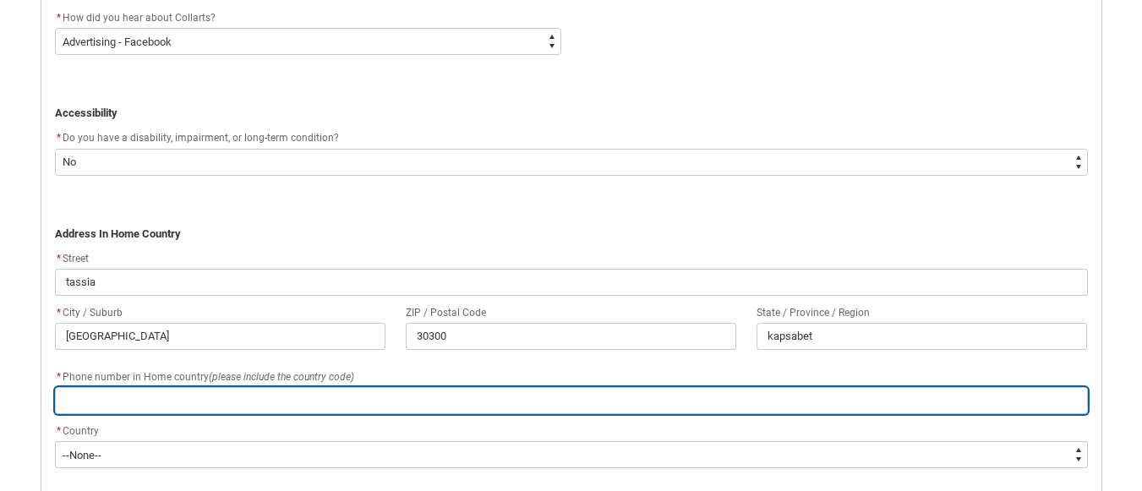
click at [129, 409] on input "REDU_Application_Form_for_Applicant flow" at bounding box center [571, 400] width 1033 height 27
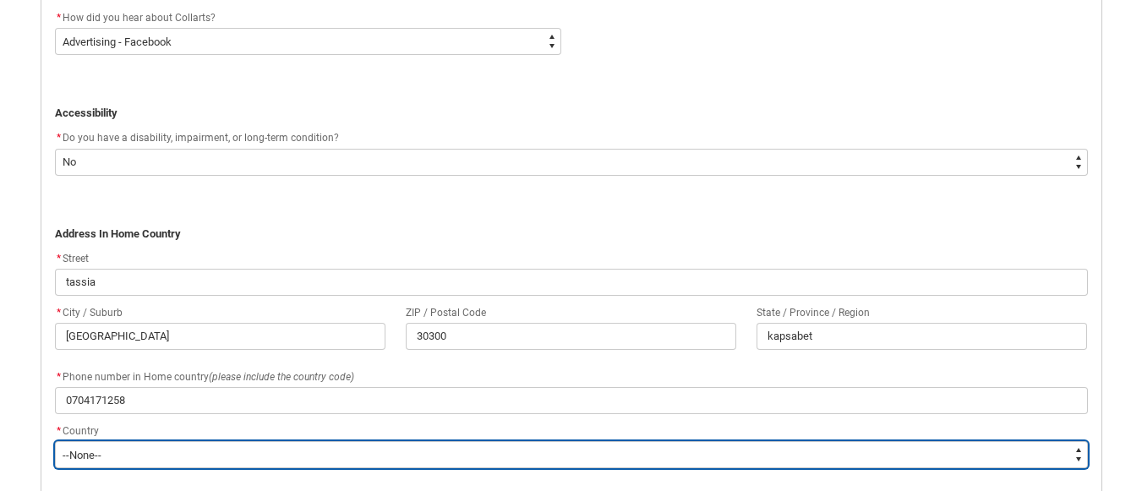
click at [235, 447] on select "--None-- Adelie Land (France) Afghanistan Aland Islands Albania Algeria Andorra…" at bounding box center [571, 454] width 1033 height 27
click at [55, 441] on select "--None-- Adelie Land (France) Afghanistan Aland Islands Albania Algeria Andorra…" at bounding box center [571, 454] width 1033 height 27
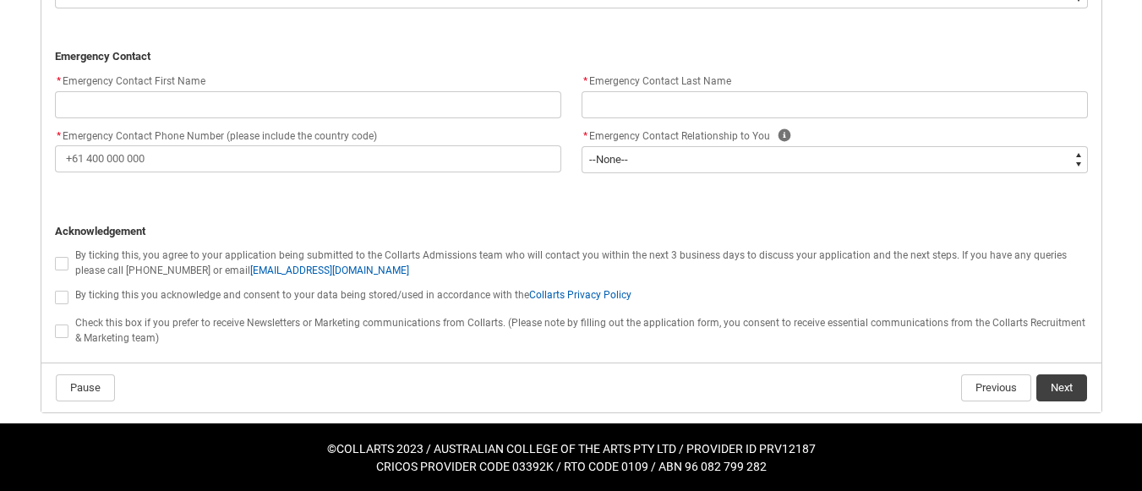
scroll to position [1655, 0]
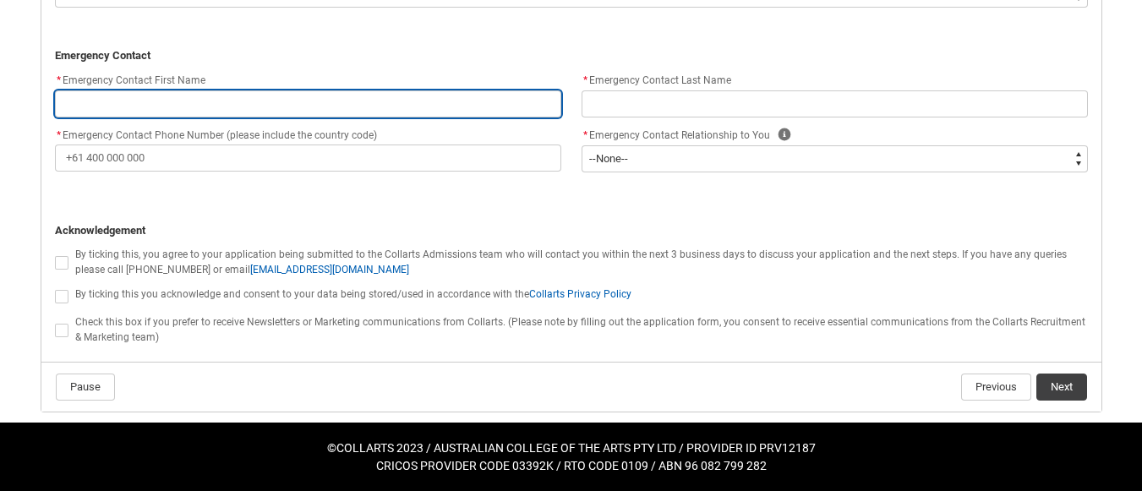
click at [175, 99] on input "REDU_Application_Form_for_Applicant flow" at bounding box center [308, 103] width 506 height 27
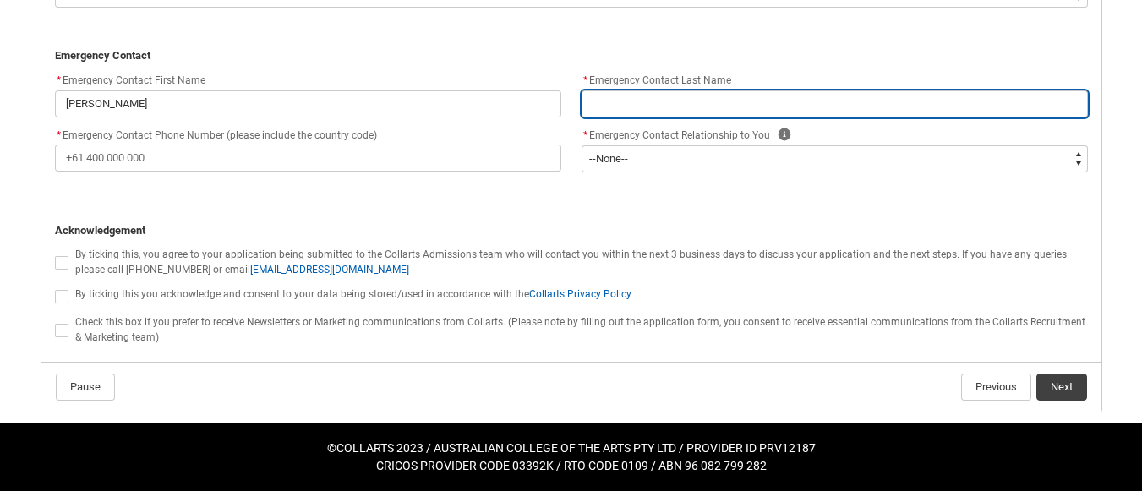
click at [665, 94] on input "REDU_Application_Form_for_Applicant flow" at bounding box center [835, 103] width 506 height 27
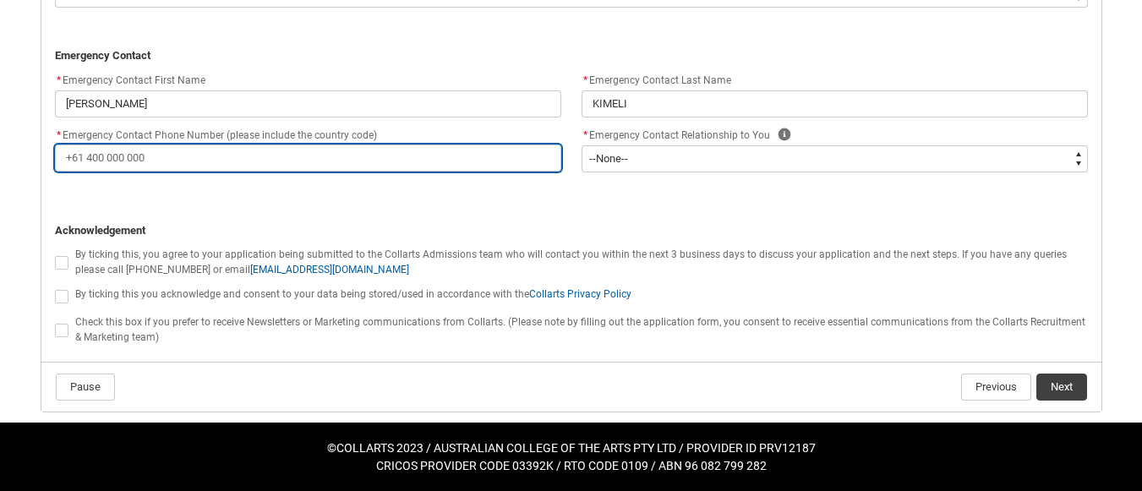
click at [333, 161] on input "* Emergency Contact Phone Number (please include the country code)" at bounding box center [308, 158] width 506 height 27
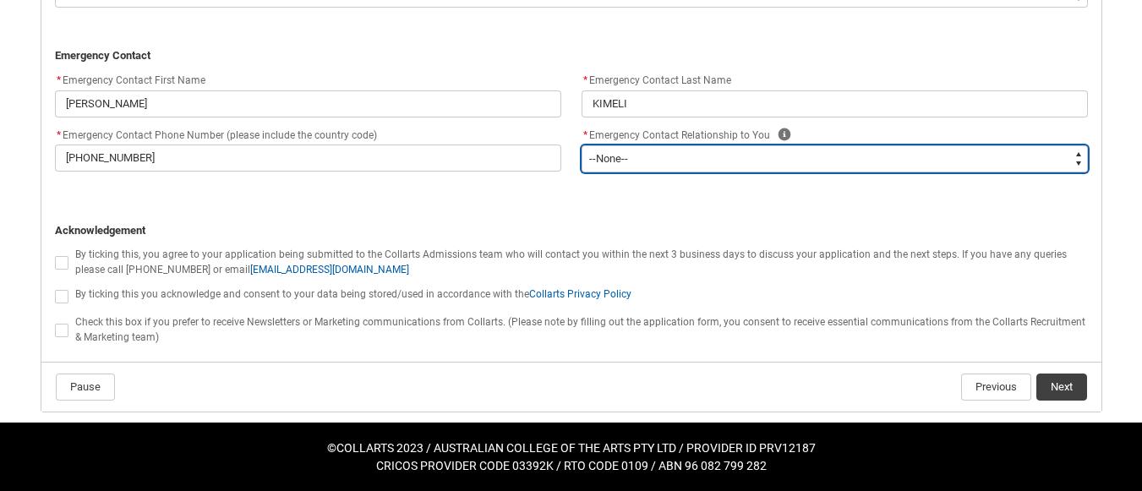
click at [688, 161] on select "--None-- Mother Father Sibling Child Partner Relation Friend" at bounding box center [835, 158] width 506 height 27
click at [582, 145] on select "--None-- Mother Father Sibling Child Partner Relation Friend" at bounding box center [835, 158] width 506 height 27
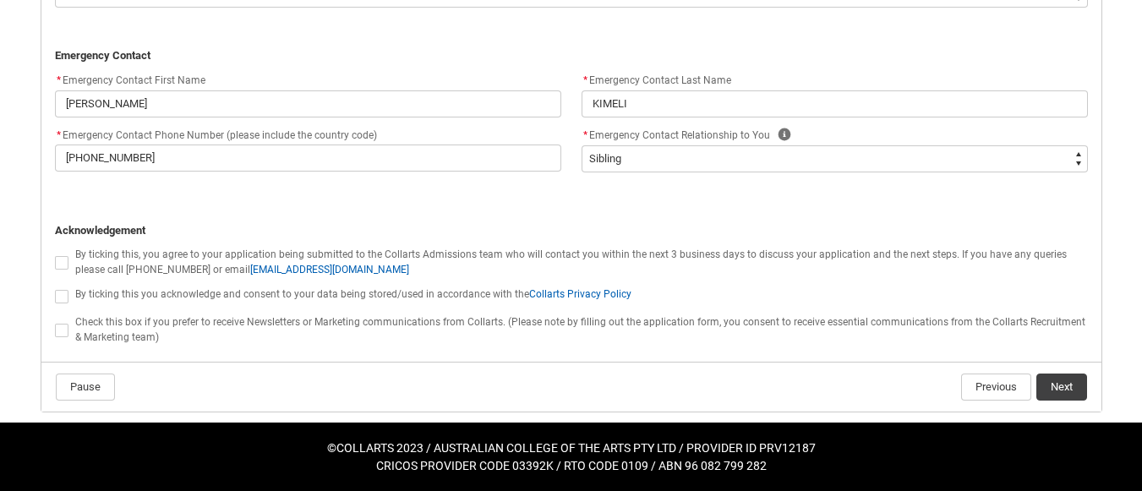
click at [65, 263] on span "REDU_Application_Form_for_Applicant flow" at bounding box center [62, 263] width 14 height 14
click at [55, 254] on input "REDU_Application_Form_for_Applicant flow" at bounding box center [54, 253] width 1 height 1
click at [63, 298] on span "REDU_Application_Form_for_Applicant flow" at bounding box center [62, 297] width 14 height 14
click at [55, 287] on input "REDU_Application_Form_for_Applicant flow" at bounding box center [54, 287] width 1 height 1
click at [63, 326] on span "REDU_Application_Form_for_Applicant flow" at bounding box center [62, 331] width 14 height 14
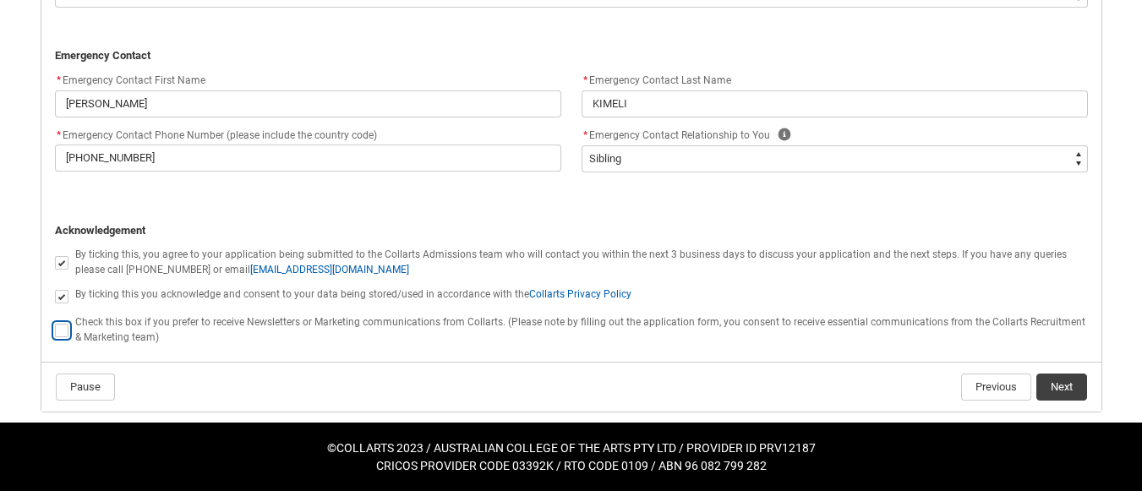
click at [55, 321] on input "REDU_Application_Form_for_Applicant flow" at bounding box center [54, 320] width 1 height 1
click at [1064, 379] on button "Next" at bounding box center [1062, 387] width 51 height 27
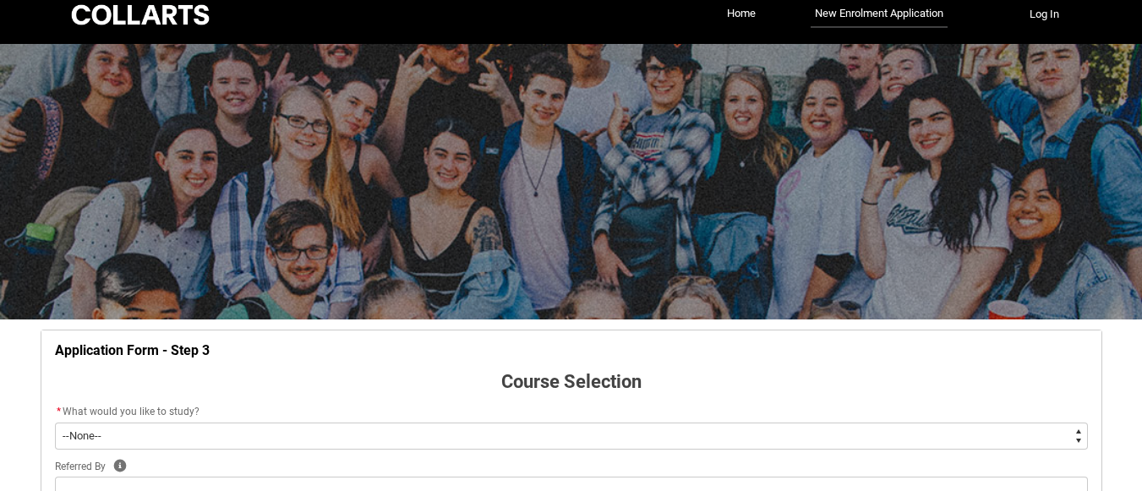
scroll to position [177, 0]
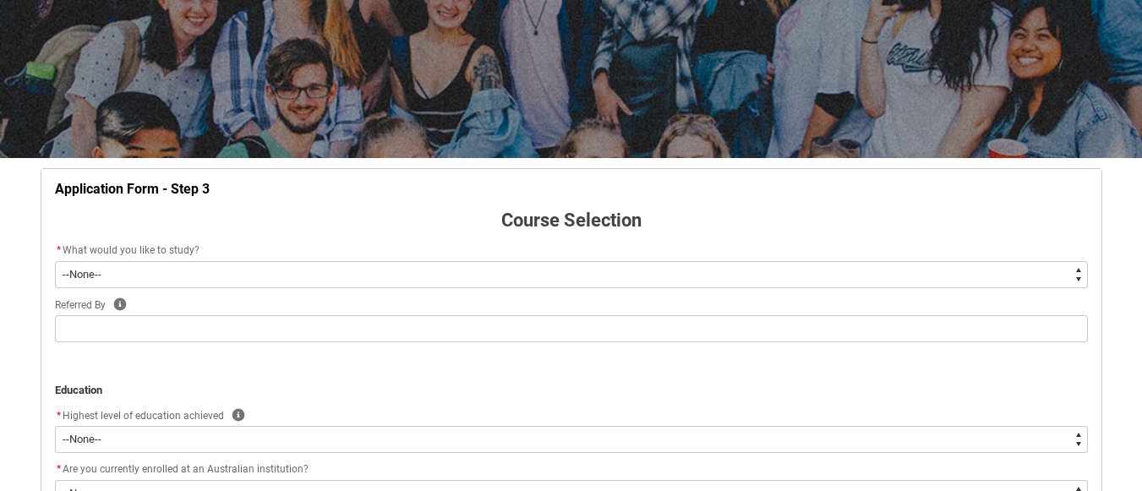
click at [1080, 269] on select "--None-- Diploma Bachelor Post Graduate" at bounding box center [571, 274] width 1033 height 27
click at [729, 385] on p "﻿Education" at bounding box center [571, 390] width 1033 height 17
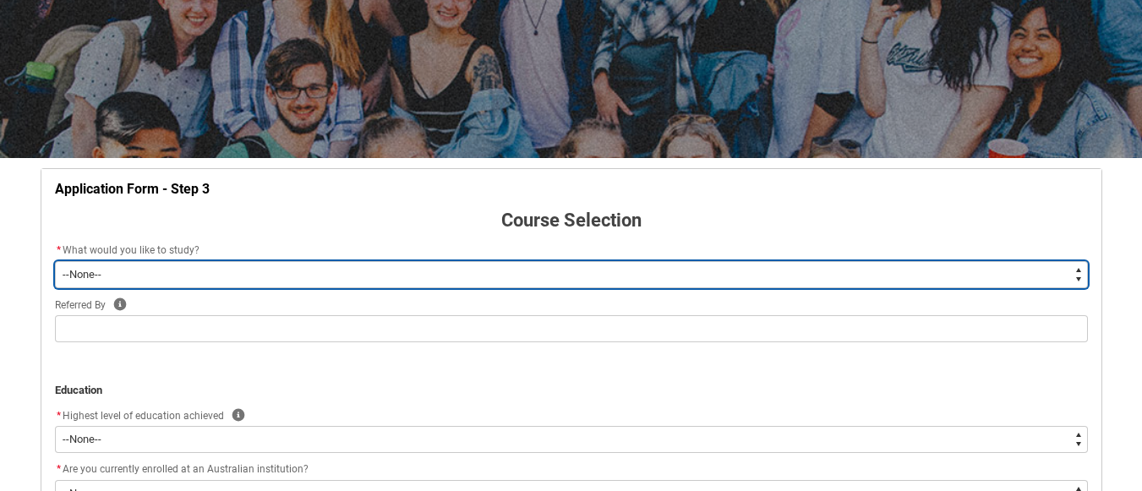
click at [368, 272] on select "--None-- Diploma Bachelor Post Graduate" at bounding box center [571, 274] width 1033 height 27
click at [55, 261] on select "--None-- Diploma Bachelor Post Graduate" at bounding box center [571, 274] width 1033 height 27
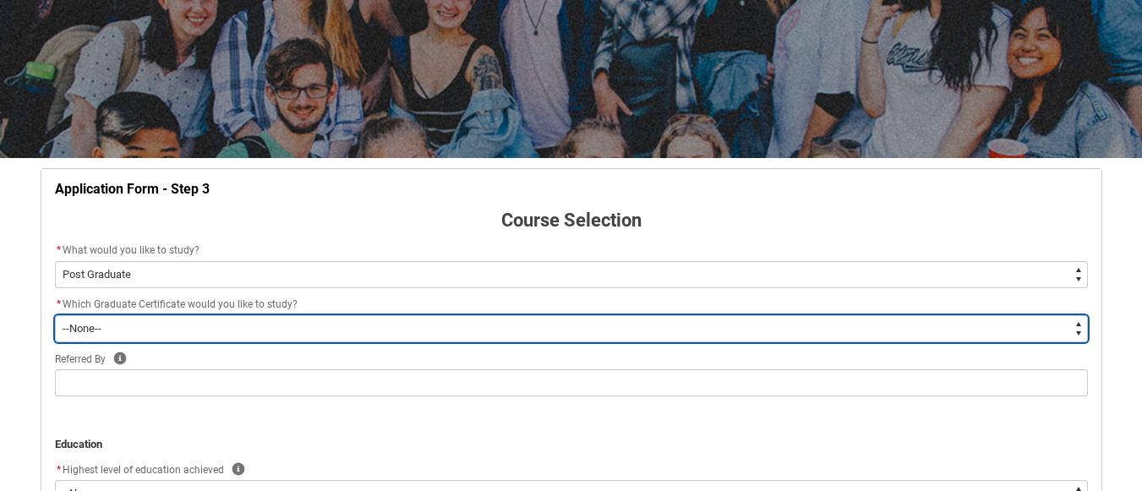
click at [309, 336] on select "--None-- Graduate Certificate of Higher Education (Creative Arts)" at bounding box center [571, 328] width 1033 height 27
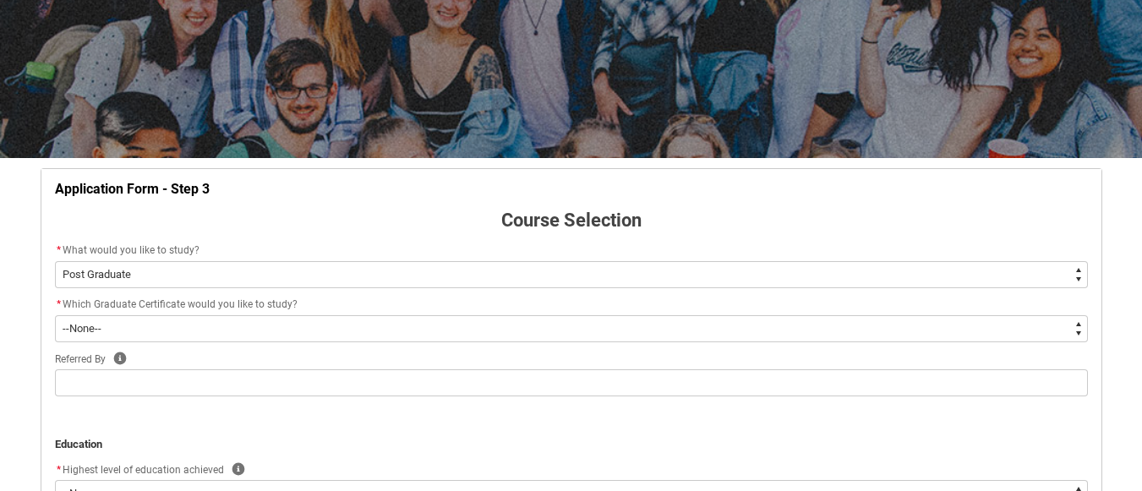
click at [290, 400] on flowruntime-screen-field "Referred By Help" at bounding box center [571, 376] width 1053 height 54
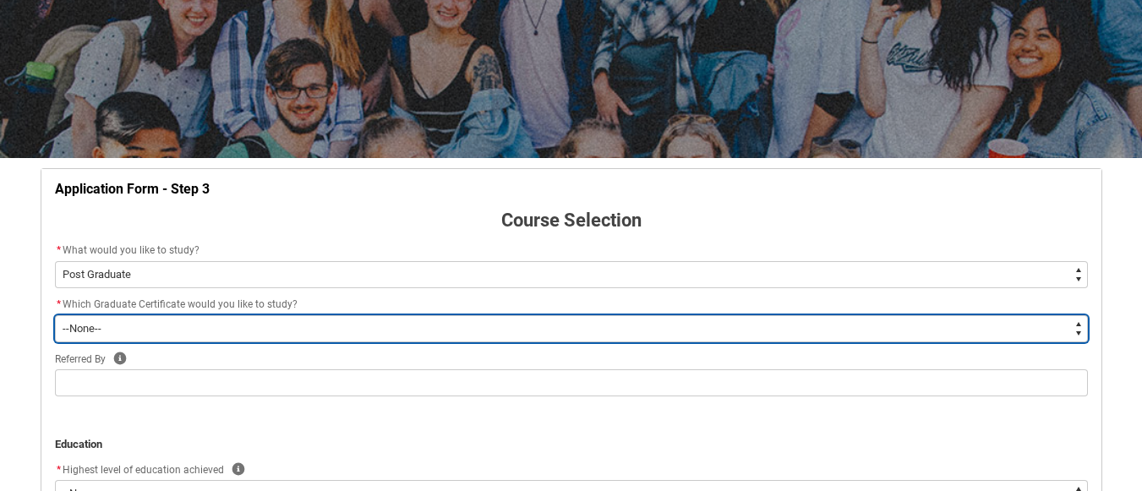
click at [160, 333] on select "--None-- Graduate Certificate of Higher Education (Creative Arts)" at bounding box center [571, 328] width 1033 height 27
click at [55, 315] on select "--None-- Graduate Certificate of Higher Education (Creative Arts)" at bounding box center [571, 328] width 1033 height 27
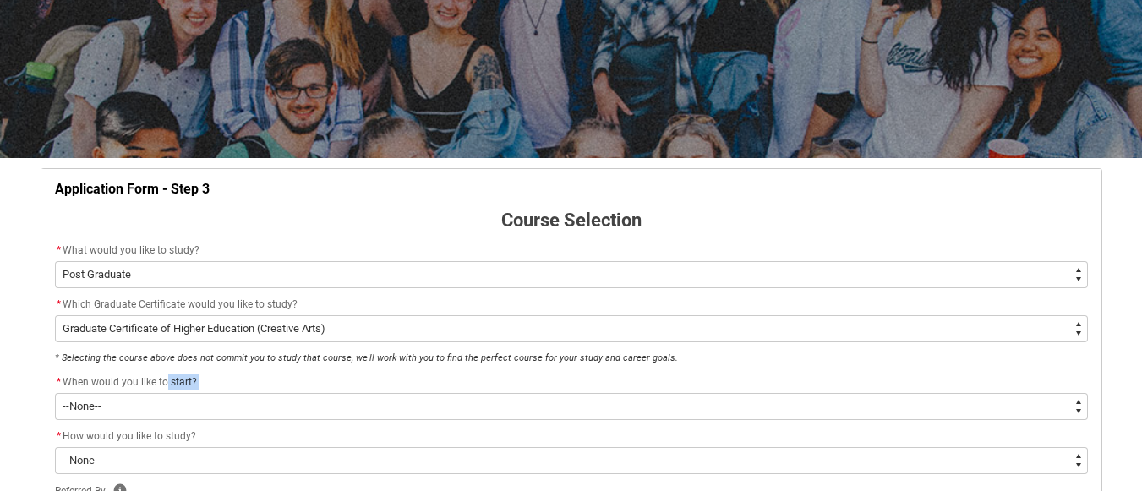
drag, startPoint x: 161, startPoint y: 342, endPoint x: 200, endPoint y: 417, distance: 84.3
click at [200, 417] on div "* When would you like to start? * --None--" at bounding box center [571, 396] width 1033 height 47
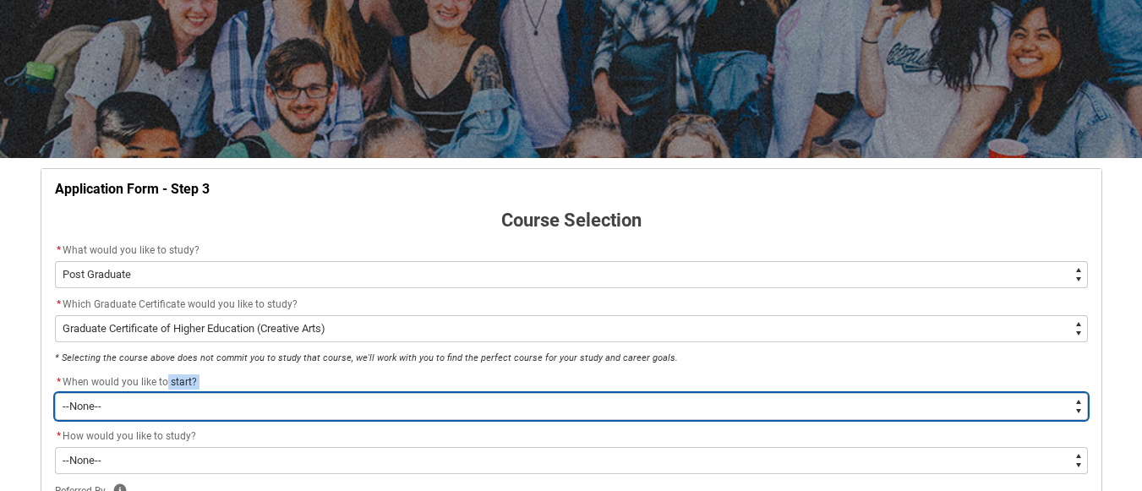
click at [200, 417] on select "--None--" at bounding box center [571, 406] width 1033 height 27
click at [257, 405] on select "--None--" at bounding box center [571, 406] width 1033 height 27
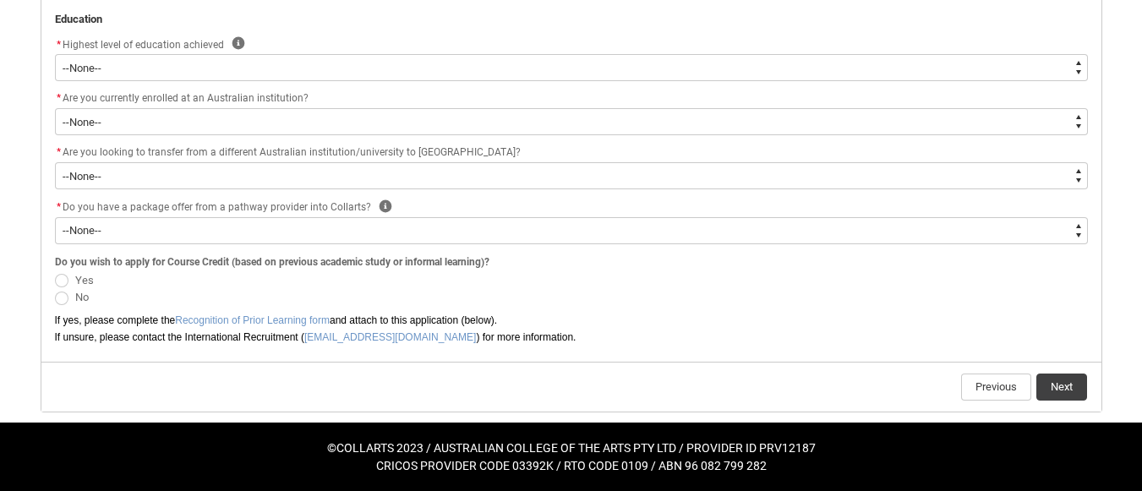
scroll to position [304, 0]
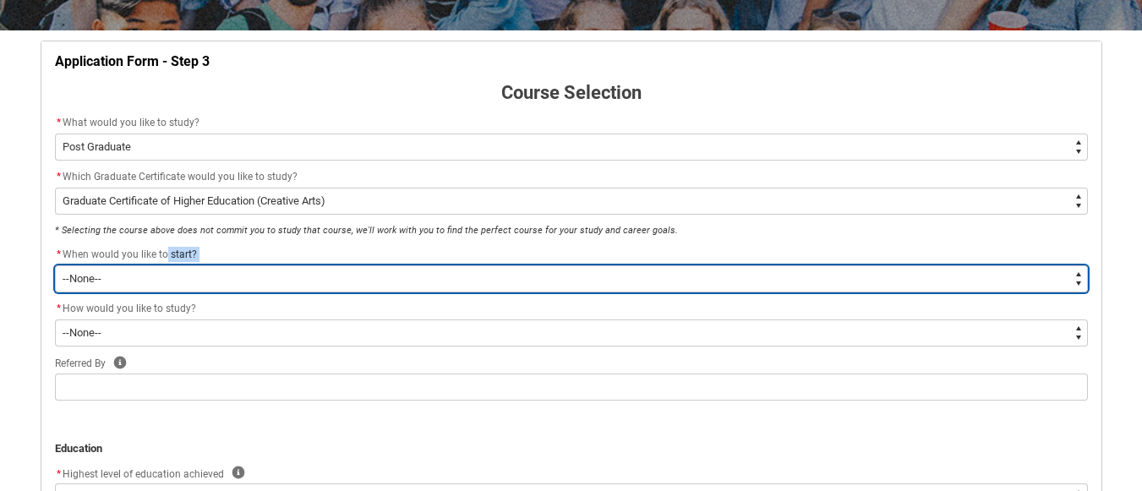
click at [1075, 271] on select "--None--" at bounding box center [571, 278] width 1033 height 27
click at [1029, 279] on select "--None--" at bounding box center [571, 278] width 1033 height 27
click at [1024, 281] on select "--None--" at bounding box center [571, 278] width 1033 height 27
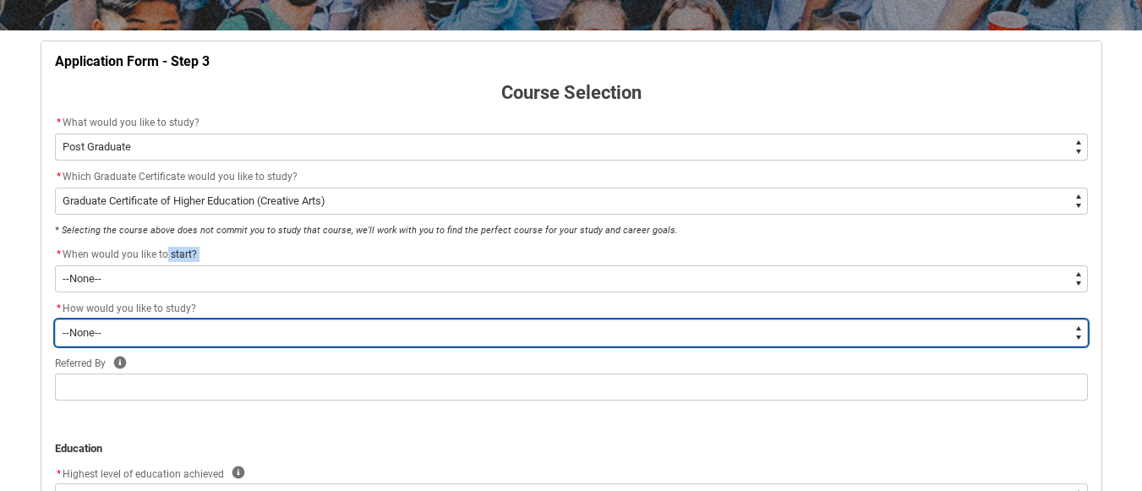
click at [1068, 327] on select "--None-- Online" at bounding box center [571, 333] width 1033 height 27
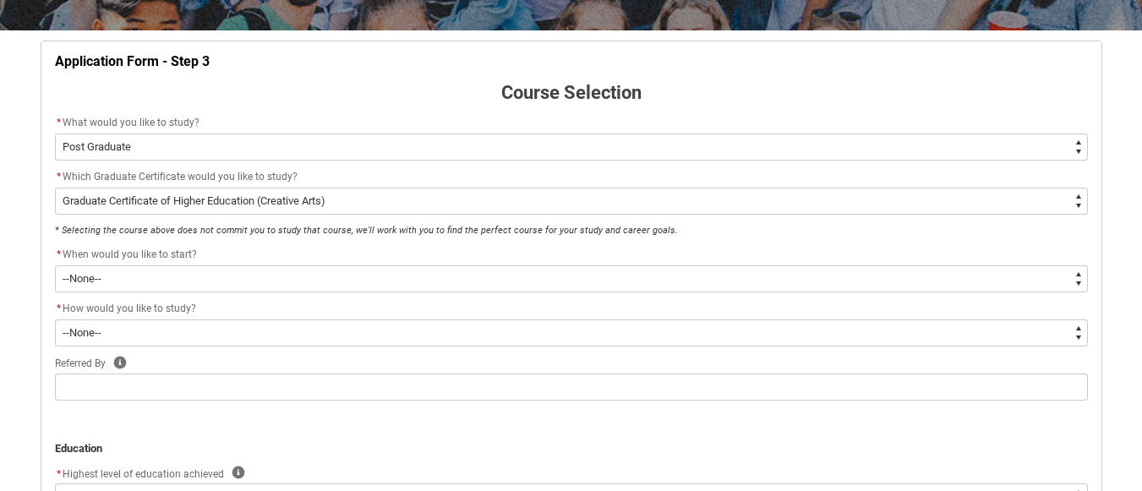
click at [1007, 405] on flowruntime-screen-field "Referred By Help" at bounding box center [571, 380] width 1053 height 54
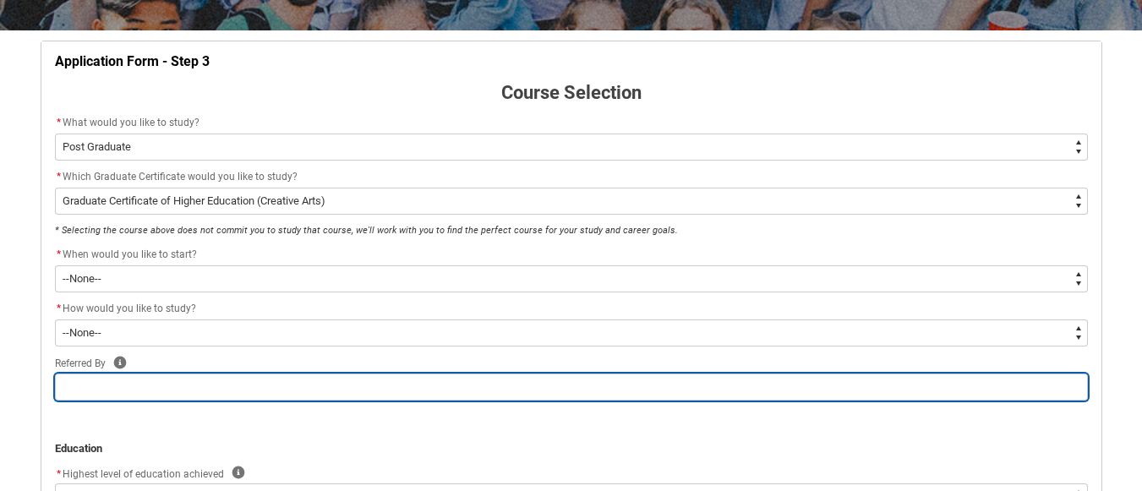
click at [621, 382] on input "REDU_Application_Form_for_Applicant flow" at bounding box center [571, 387] width 1033 height 27
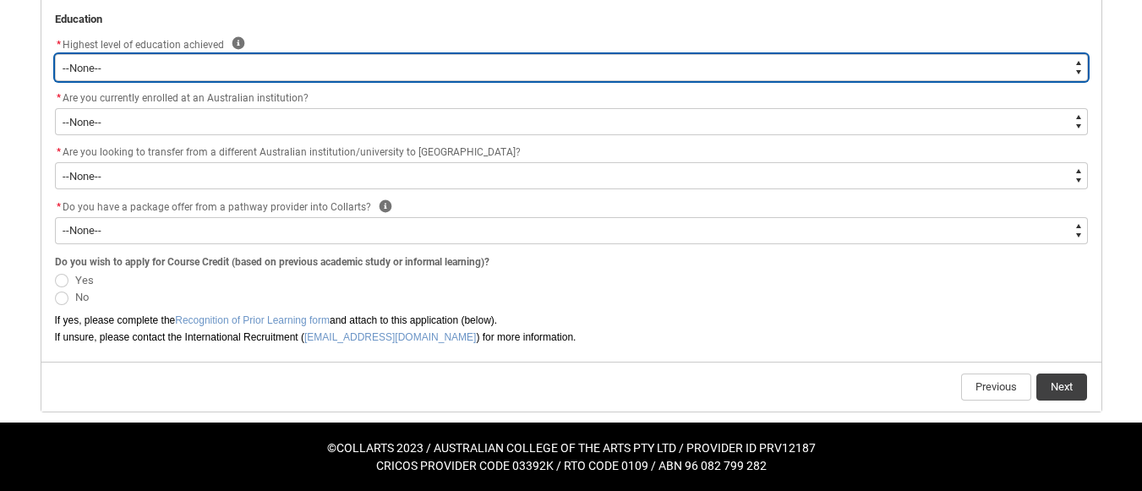
click at [157, 70] on select "--None-- Completed High School Completed a VET Course Completed Foundation Stud…" at bounding box center [571, 67] width 1033 height 27
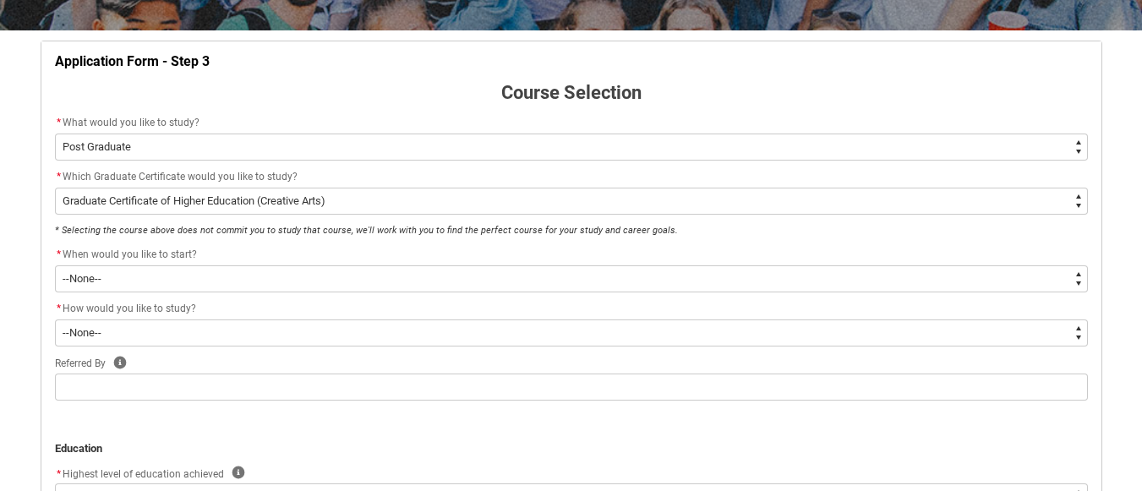
click at [1136, 380] on div "Skip to Main Content Collarts Education Community Home New Enrolment Applicatio…" at bounding box center [571, 308] width 1142 height 1225
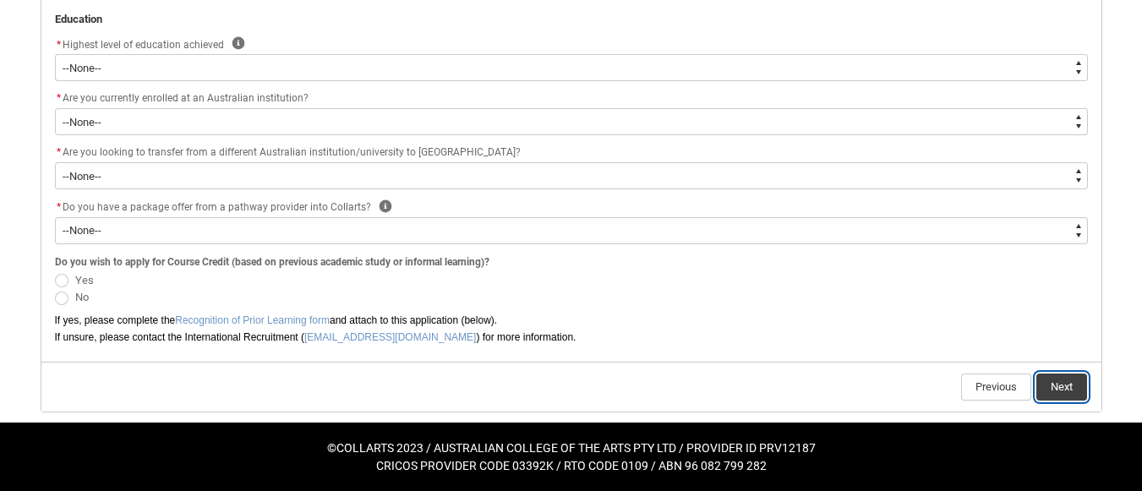
click at [1072, 380] on button "Next" at bounding box center [1062, 387] width 51 height 27
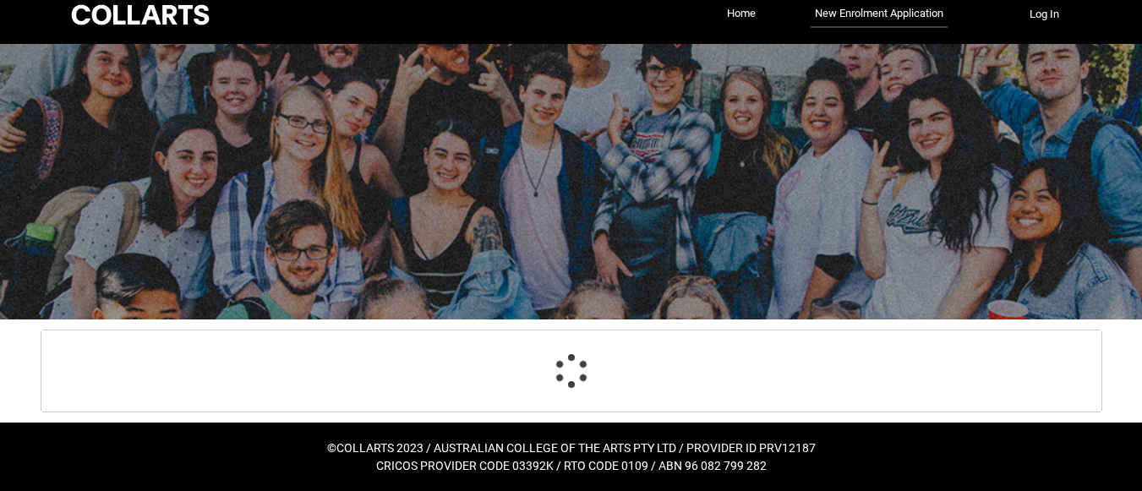
scroll to position [15, 0]
click at [626, 83] on div at bounding box center [571, 182] width 1142 height 276
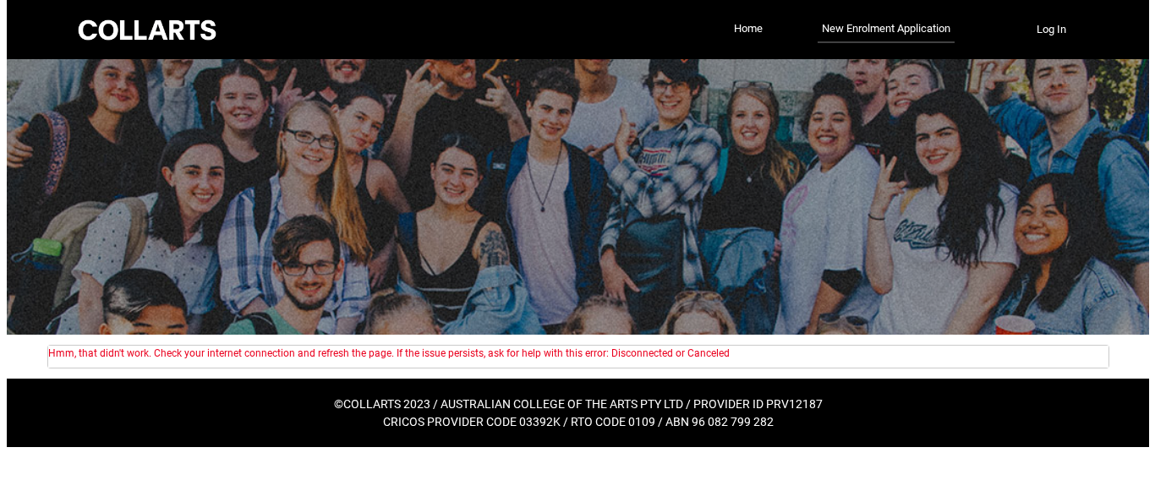
scroll to position [0, 0]
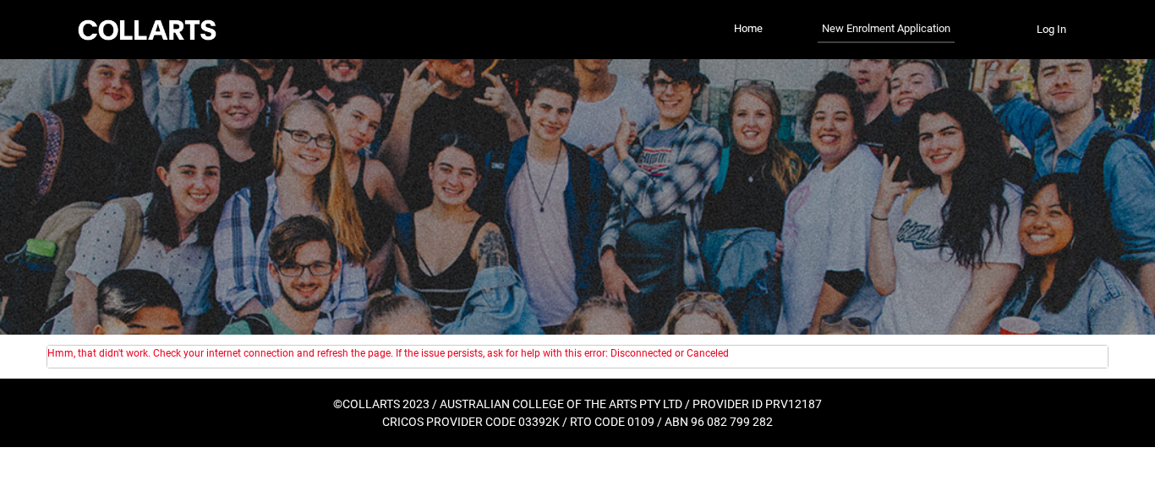
click at [906, 29] on link "New Enrolment Application" at bounding box center [886, 29] width 137 height 27
